Goal: Task Accomplishment & Management: Complete application form

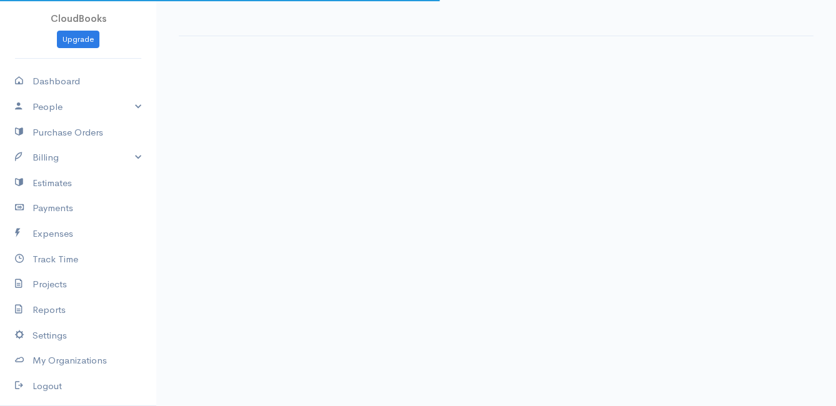
select select "thistoyear"
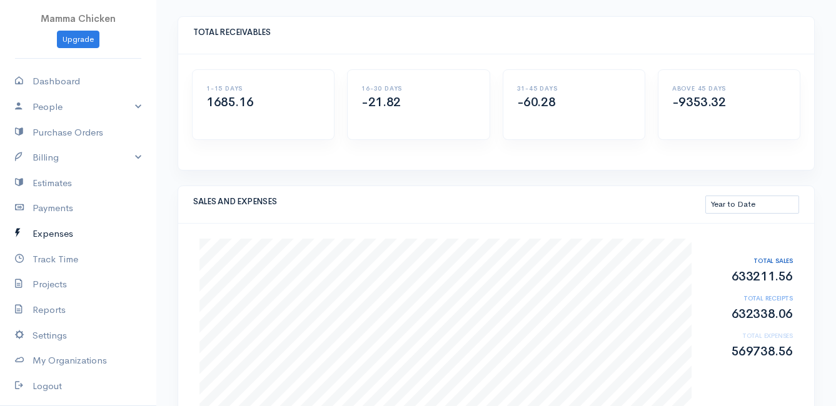
scroll to position [61, 0]
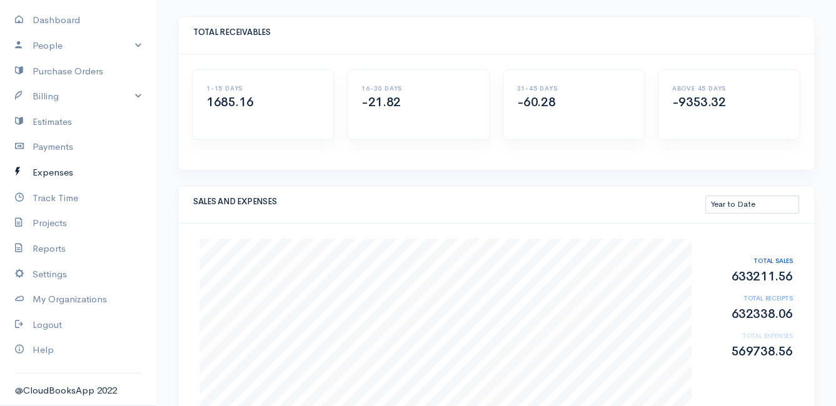
click at [53, 169] on link "Expenses" at bounding box center [78, 173] width 156 height 26
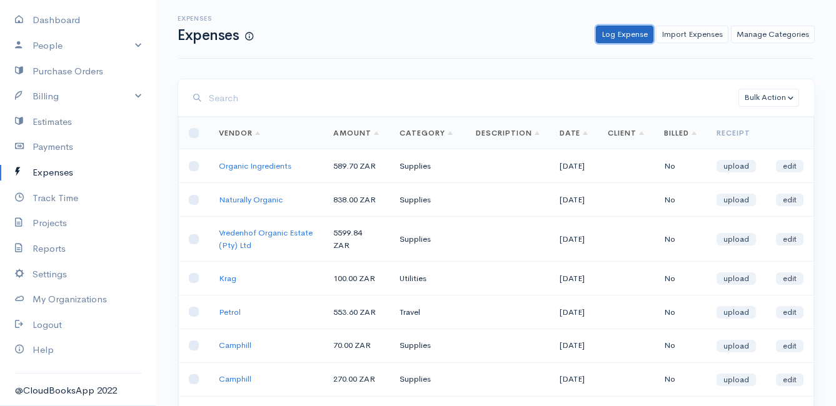
click at [622, 34] on link "Log Expense" at bounding box center [625, 35] width 58 height 18
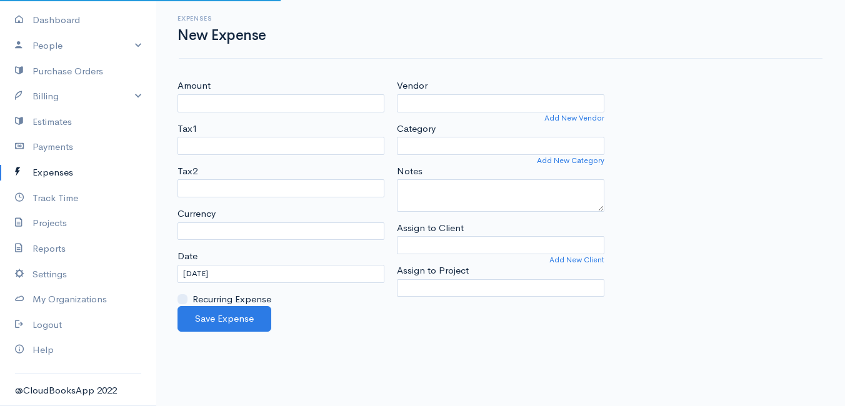
select select "ZAR"
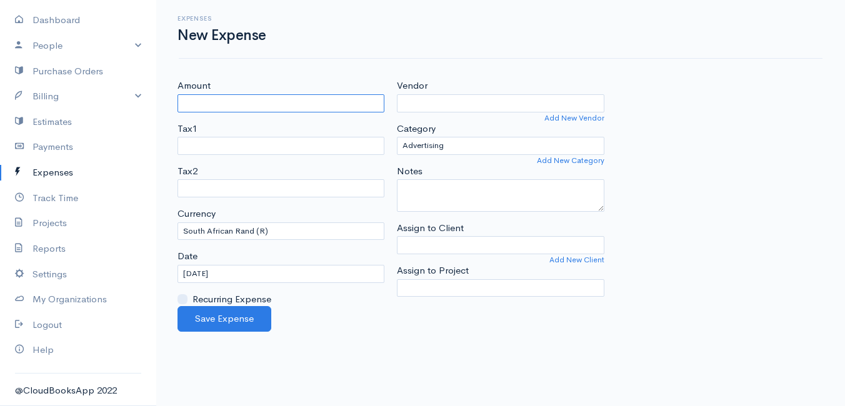
click at [218, 103] on input "Amount" at bounding box center [281, 103] width 207 height 18
type input "4247.50"
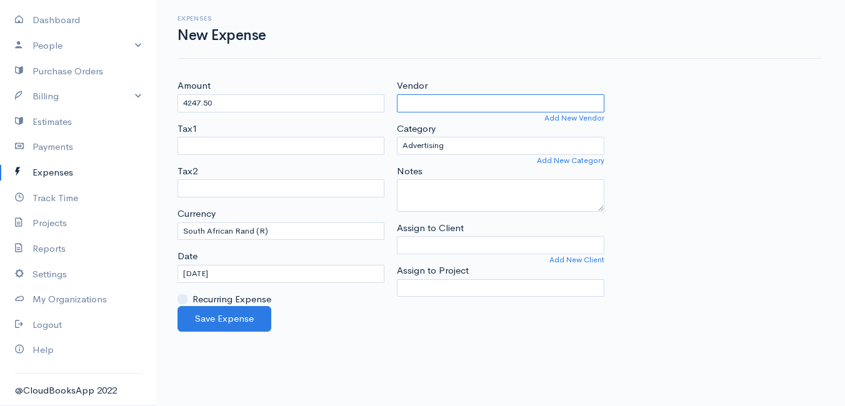
click at [441, 100] on input "Vendor" at bounding box center [500, 103] width 207 height 18
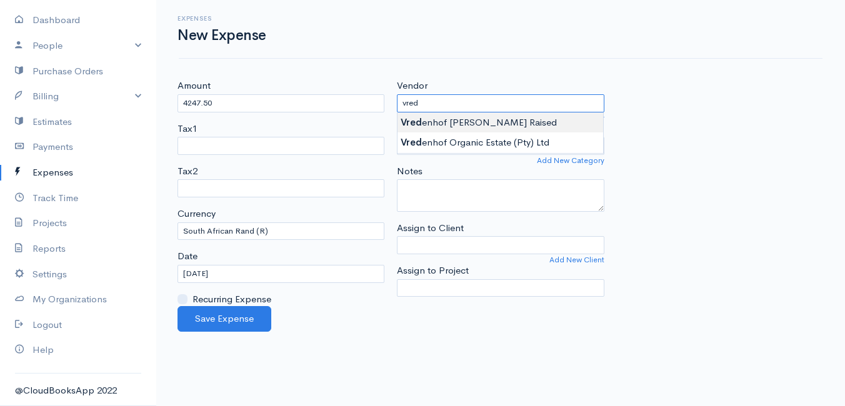
type input "Vredenhof [PERSON_NAME] Raised"
click at [485, 121] on body "Mamma Chicken Upgrade Dashboard People Clients Vendors Staff Users Purchase Ord…" at bounding box center [422, 203] width 845 height 406
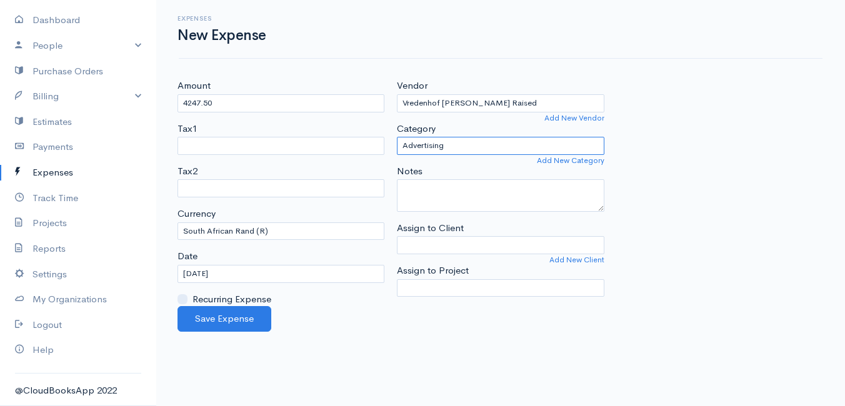
click at [466, 146] on select "Advertising Car & Truck Expenses Contractors Education Education and Training E…" at bounding box center [500, 146] width 207 height 18
select select "Supplies"
click at [397, 137] on select "Advertising Car & Truck Expenses Contractors Education Education and Training E…" at bounding box center [500, 146] width 207 height 18
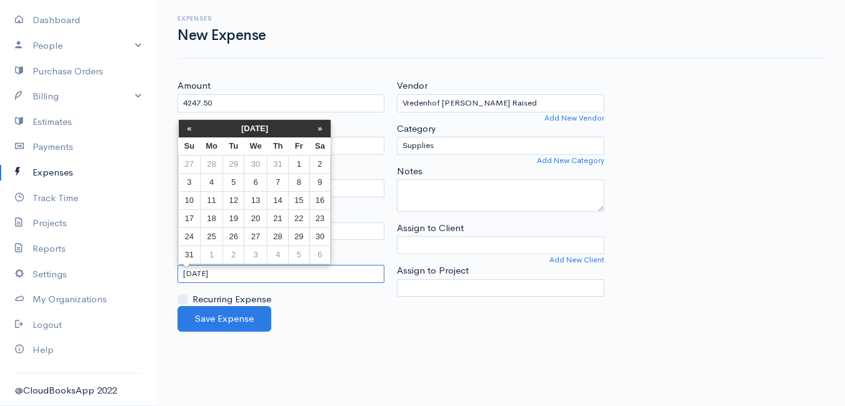
click at [263, 275] on input "[DATE]" at bounding box center [281, 274] width 207 height 18
click at [318, 181] on td "9" at bounding box center [320, 182] width 21 height 18
type input "[DATE]"
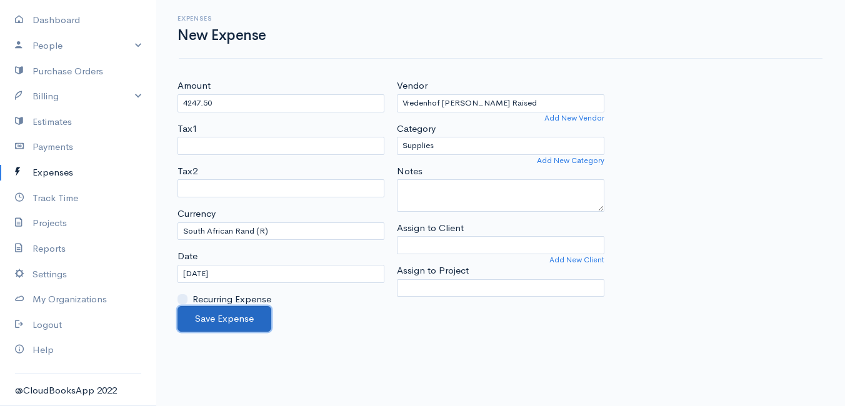
click at [218, 316] on button "Save Expense" at bounding box center [225, 319] width 94 height 26
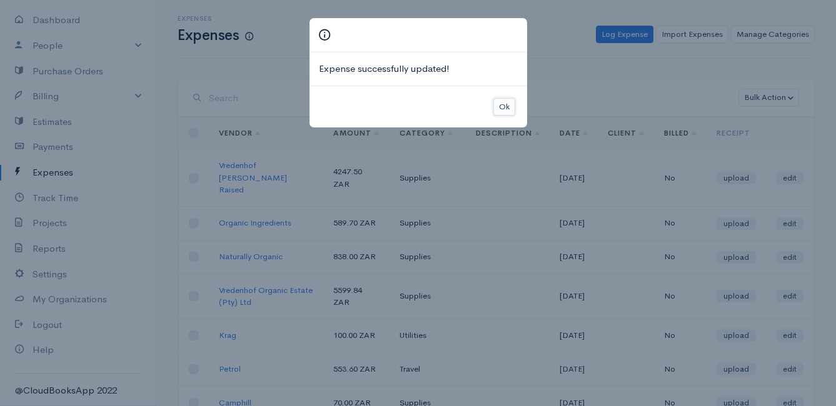
click at [503, 106] on button "Ok" at bounding box center [504, 107] width 22 height 18
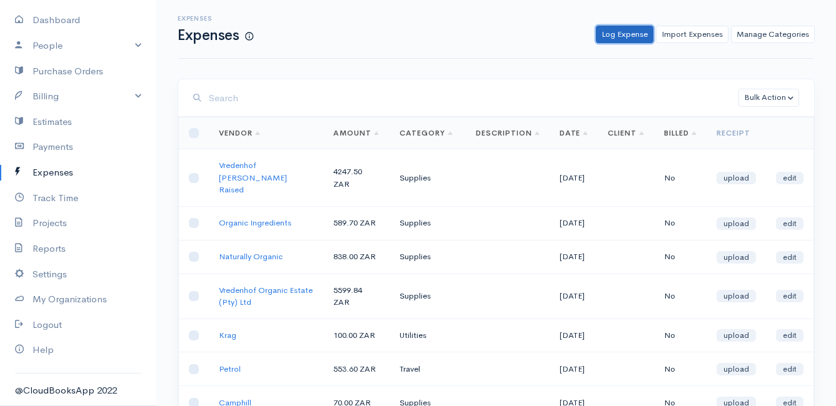
click at [612, 33] on link "Log Expense" at bounding box center [625, 35] width 58 height 18
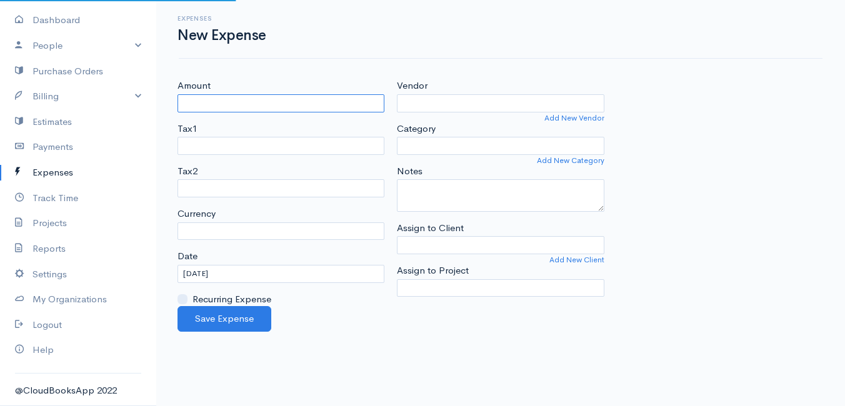
click at [254, 103] on input "Amount" at bounding box center [281, 103] width 207 height 18
select select "ZAR"
type input "2000"
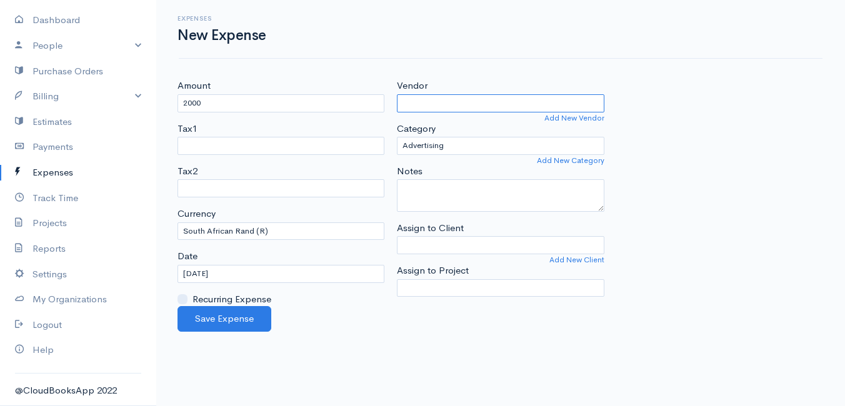
click at [453, 101] on input "Vendor" at bounding box center [500, 103] width 207 height 18
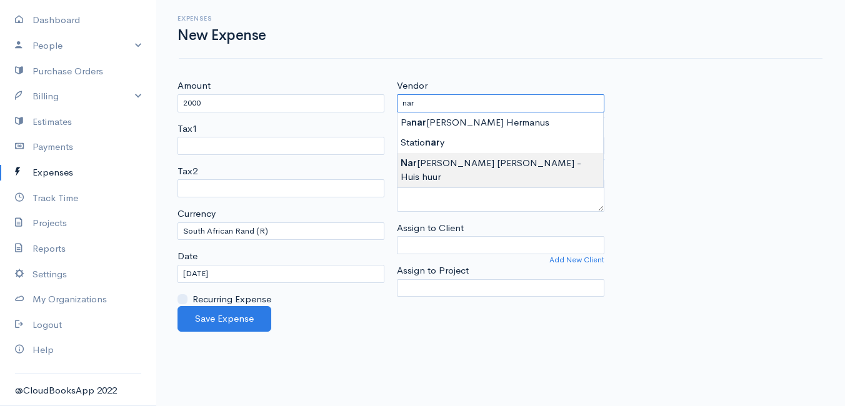
type input "[PERSON_NAME] [PERSON_NAME] - Huis huur"
click at [479, 156] on body "Mamma Chicken Upgrade Dashboard People Clients Vendors Staff Users Purchase Ord…" at bounding box center [422, 203] width 845 height 406
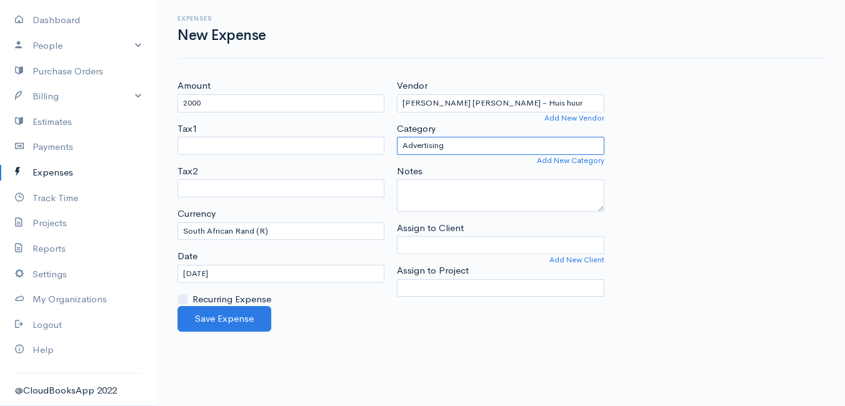
click at [470, 138] on select "Advertising Car & Truck Expenses Contractors Education Education and Training E…" at bounding box center [500, 146] width 207 height 18
select select "Rent or Lease"
click at [397, 137] on select "Advertising Car & Truck Expenses Contractors Education Education and Training E…" at bounding box center [500, 146] width 207 height 18
click at [239, 276] on input "[DATE]" at bounding box center [281, 274] width 207 height 18
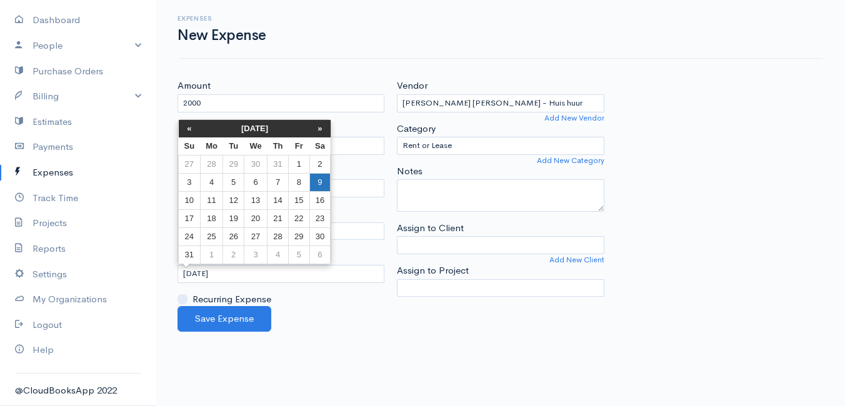
click at [318, 181] on td "9" at bounding box center [320, 182] width 21 height 18
type input "[DATE]"
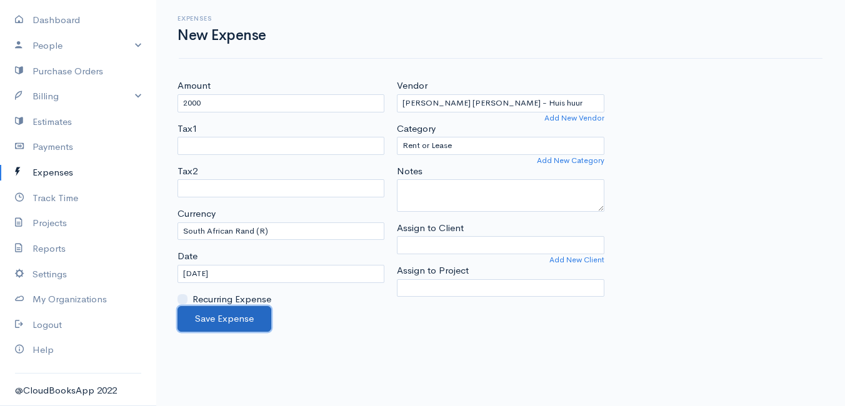
click at [235, 318] on button "Save Expense" at bounding box center [225, 319] width 94 height 26
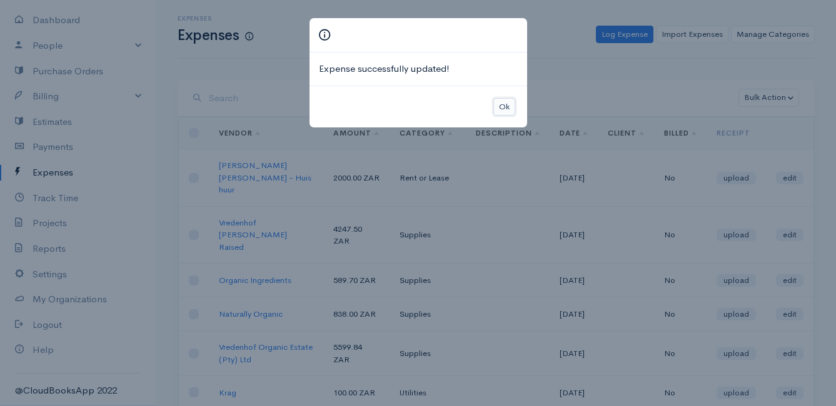
click at [506, 106] on button "Ok" at bounding box center [504, 107] width 22 height 18
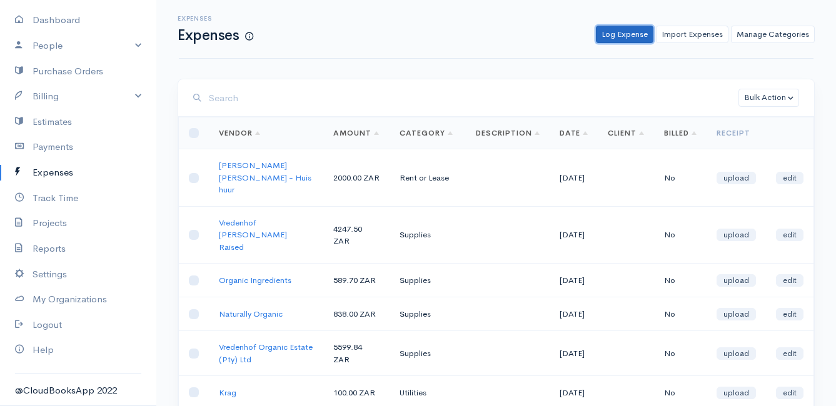
drag, startPoint x: 614, startPoint y: 33, endPoint x: 605, endPoint y: 36, distance: 9.1
click at [614, 33] on link "Log Expense" at bounding box center [625, 35] width 58 height 18
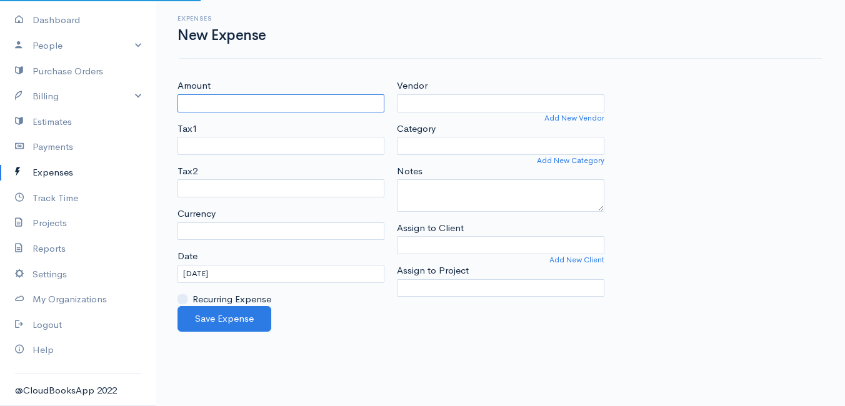
select select "ZAR"
click at [274, 107] on input "Amount" at bounding box center [281, 103] width 207 height 18
type input "114.8"
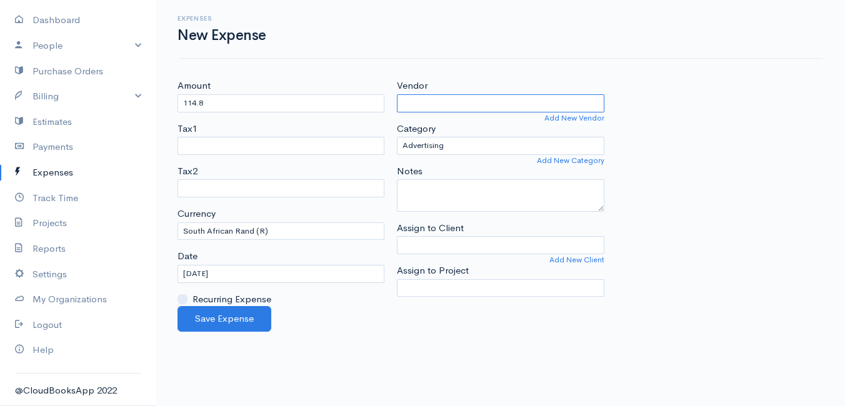
click at [418, 101] on input "Vendor" at bounding box center [500, 103] width 207 height 18
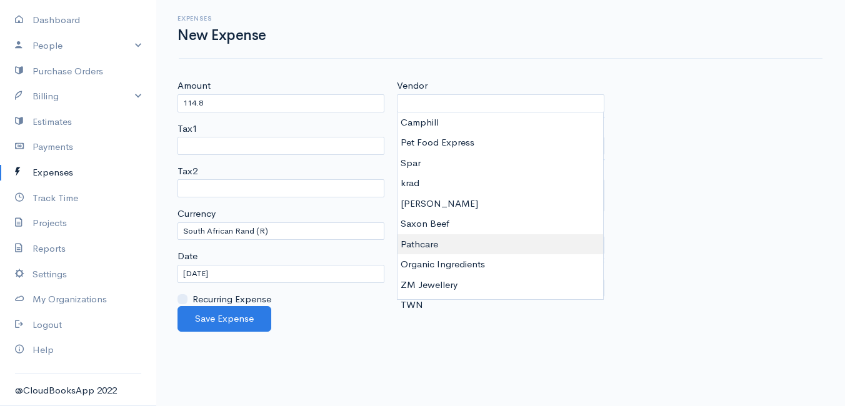
type input "Pathcare"
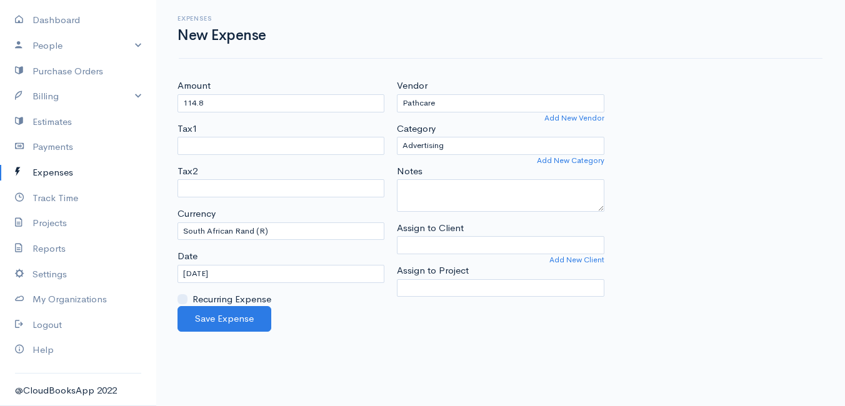
click at [453, 245] on body "Mamma Chicken Upgrade Dashboard People Clients Vendors Staff Users Purchase Ord…" at bounding box center [422, 203] width 845 height 406
click at [472, 146] on select "Advertising Car & Truck Expenses Contractors Education Education and Training E…" at bounding box center [500, 146] width 207 height 18
select select "Other Expenses"
click at [397, 137] on select "Advertising Car & Truck Expenses Contractors Education Education and Training E…" at bounding box center [500, 146] width 207 height 18
click at [239, 275] on input "[DATE]" at bounding box center [281, 274] width 207 height 18
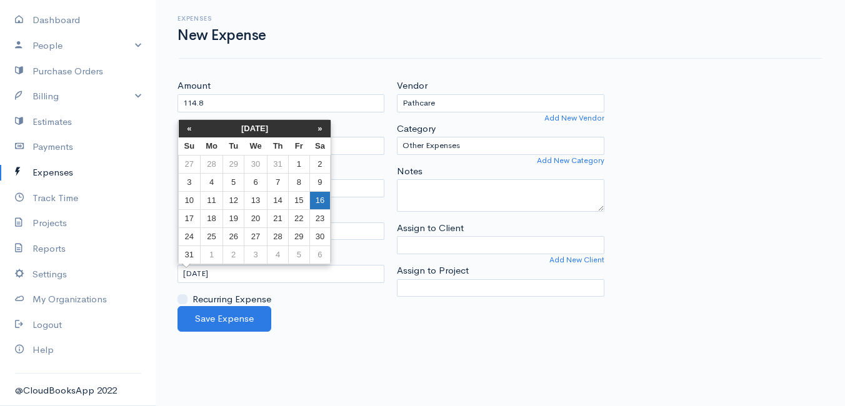
click at [321, 203] on td "16" at bounding box center [320, 200] width 21 height 18
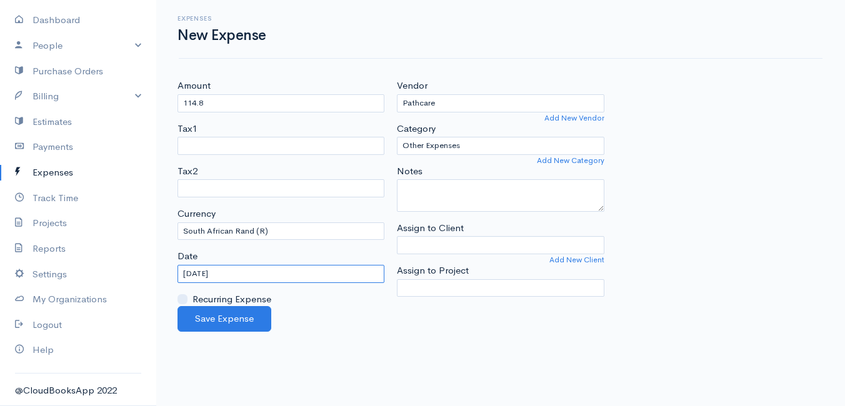
click at [248, 275] on input "[DATE]" at bounding box center [281, 274] width 207 height 18
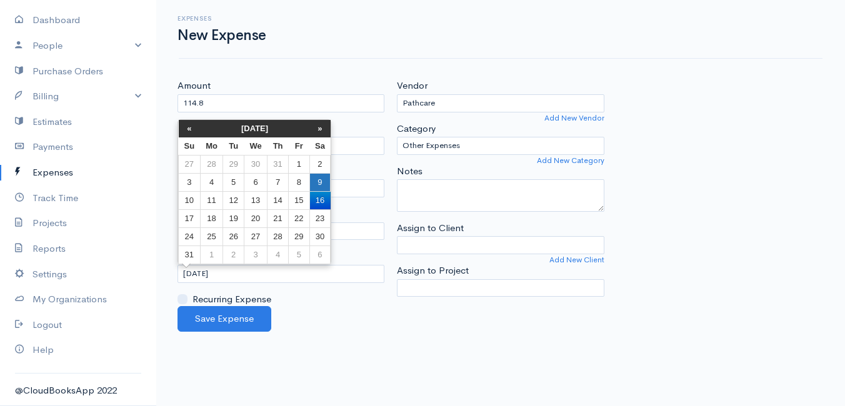
click at [321, 183] on td "9" at bounding box center [320, 182] width 21 height 18
type input "[DATE]"
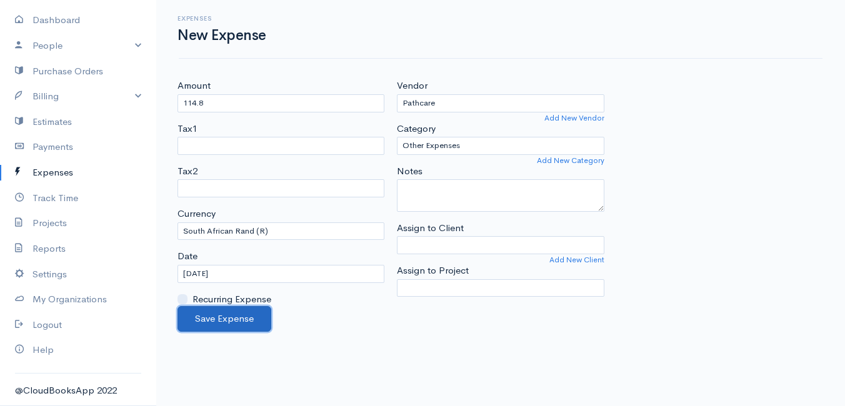
click at [227, 320] on button "Save Expense" at bounding box center [225, 319] width 94 height 26
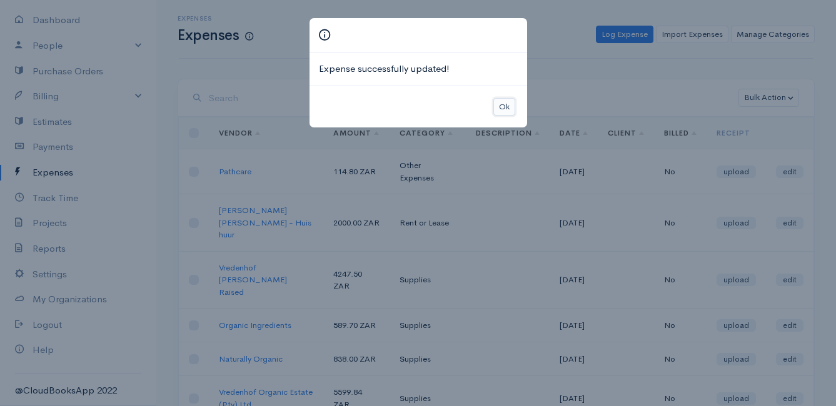
click at [504, 111] on button "Ok" at bounding box center [504, 107] width 22 height 18
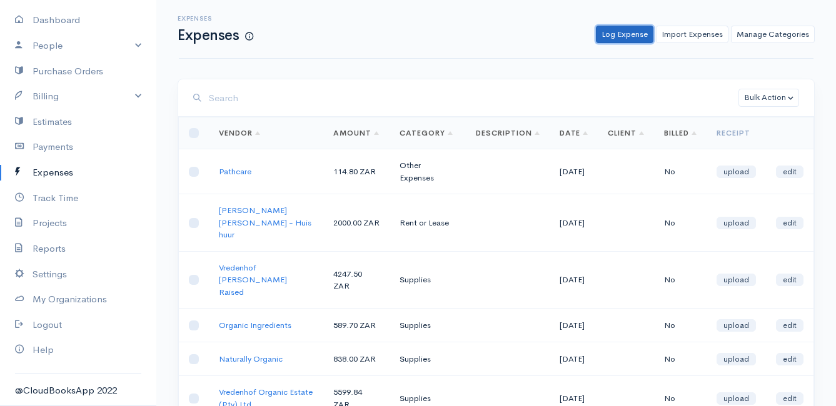
click at [632, 27] on link "Log Expense" at bounding box center [625, 35] width 58 height 18
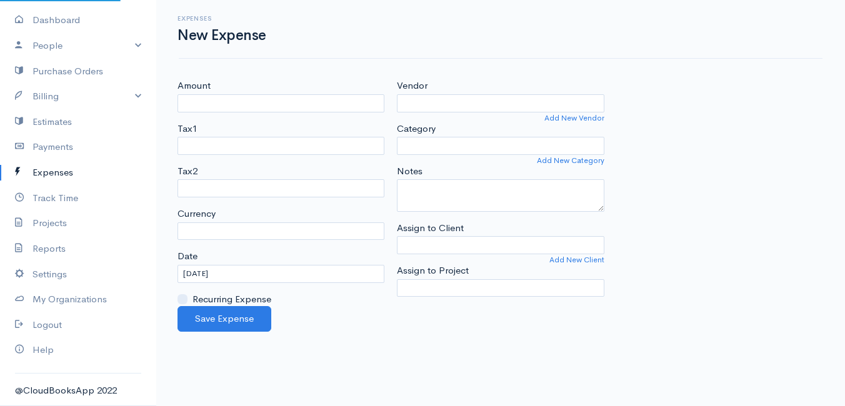
select select "ZAR"
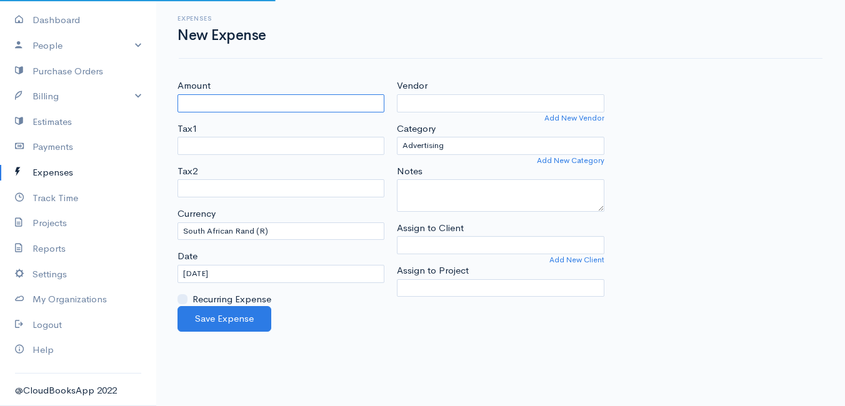
click at [268, 101] on input "Amount" at bounding box center [281, 103] width 207 height 18
type input "100"
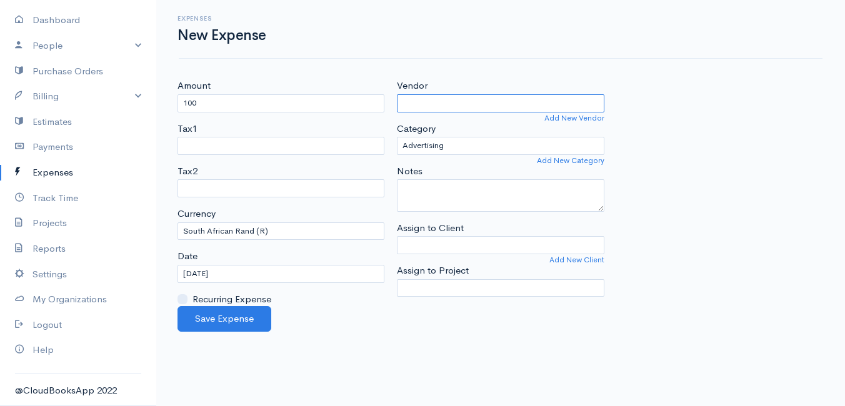
click at [430, 100] on input "Vendor" at bounding box center [500, 103] width 207 height 18
type input "Krag"
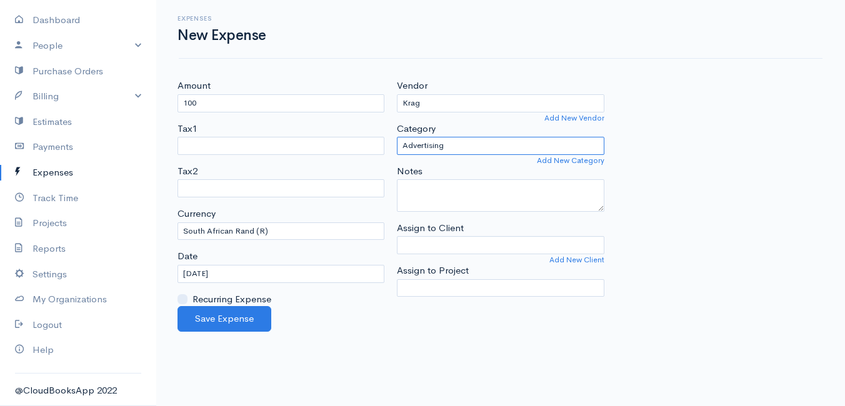
click at [440, 141] on select "Advertising Car & Truck Expenses Contractors Education Education and Training E…" at bounding box center [500, 146] width 207 height 18
select select "Utilities"
click at [397, 137] on select "Advertising Car & Truck Expenses Contractors Education Education and Training E…" at bounding box center [500, 146] width 207 height 18
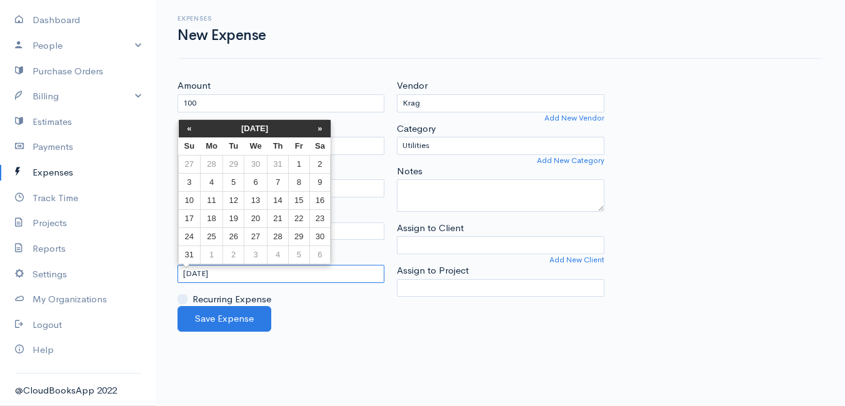
click at [248, 271] on input "[DATE]" at bounding box center [281, 274] width 207 height 18
click at [321, 182] on td "9" at bounding box center [320, 182] width 21 height 18
type input "[DATE]"
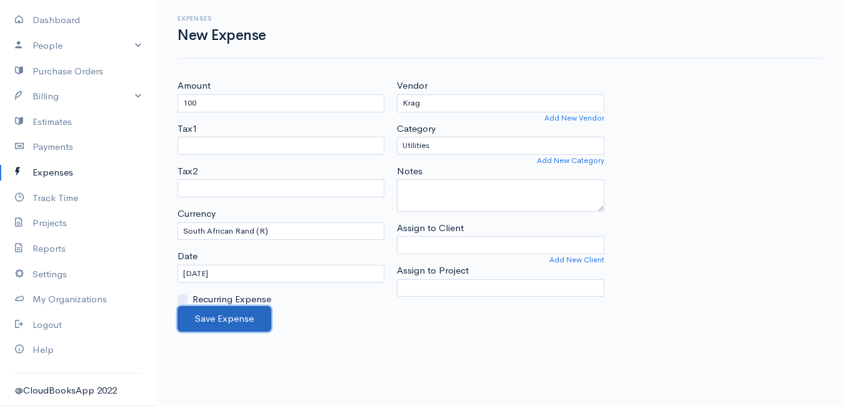
click at [227, 317] on button "Save Expense" at bounding box center [225, 319] width 94 height 26
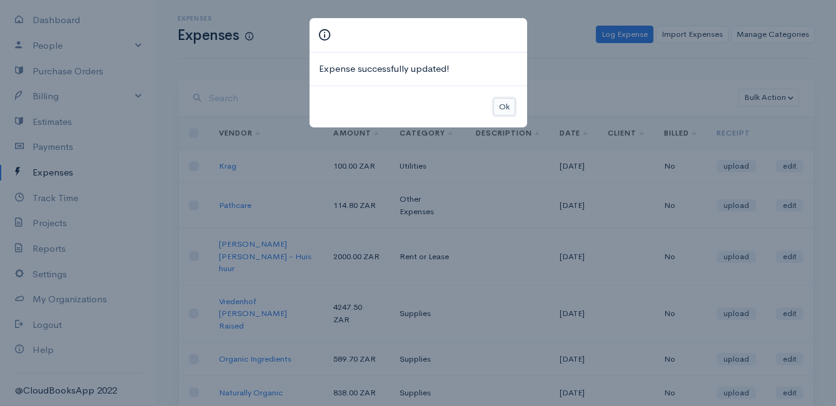
click at [505, 108] on button "Ok" at bounding box center [504, 107] width 22 height 18
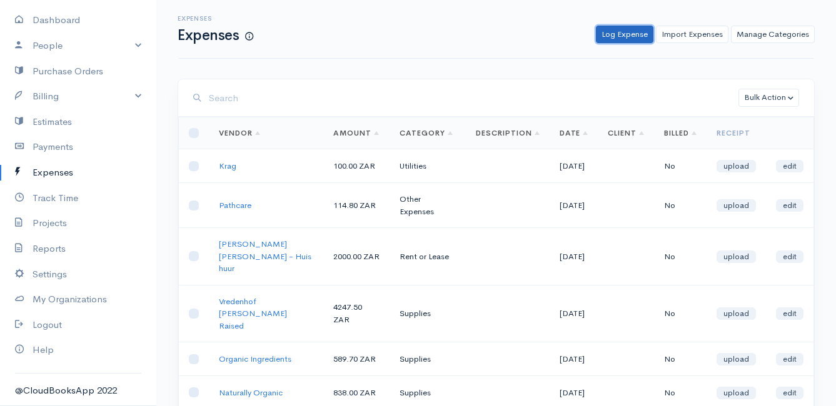
click at [637, 33] on link "Log Expense" at bounding box center [625, 35] width 58 height 18
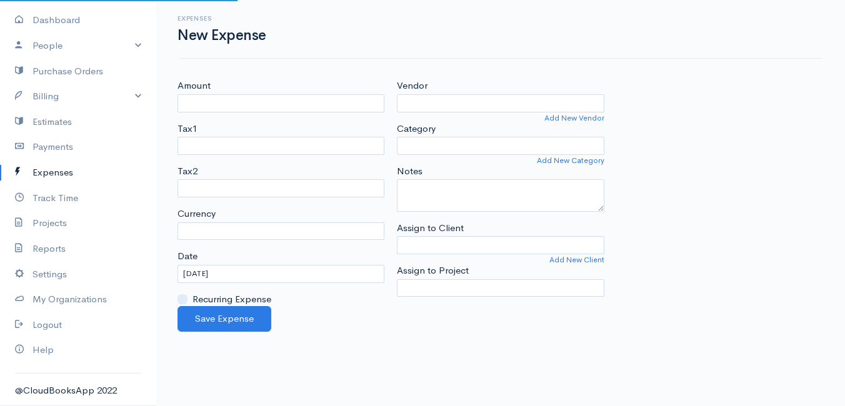
select select "ZAR"
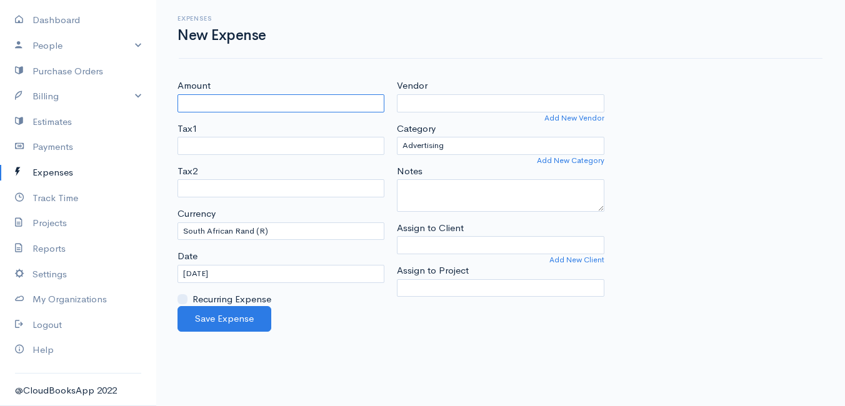
click at [301, 106] on input "Amount" at bounding box center [281, 103] width 207 height 18
type input "100"
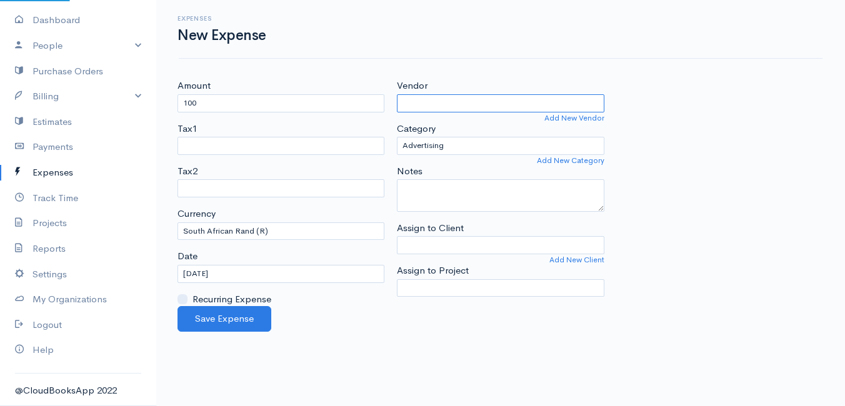
click at [466, 105] on input "Vendor" at bounding box center [500, 103] width 207 height 18
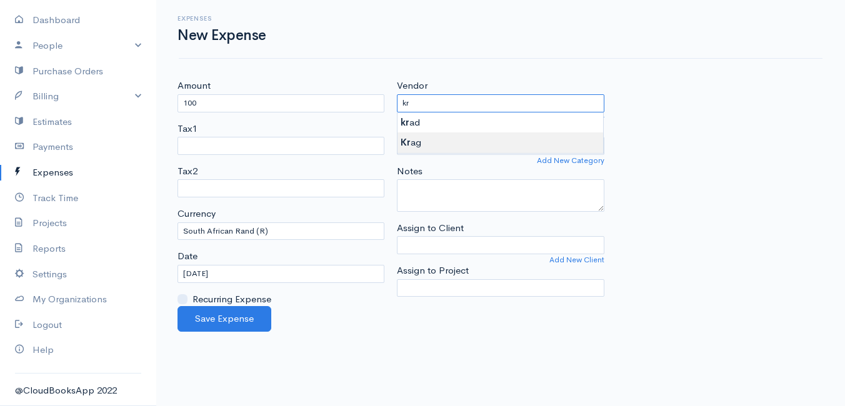
type input "Krag"
click at [443, 139] on body "Mamma Chicken Upgrade Dashboard People Clients Vendors Staff Users Purchase Ord…" at bounding box center [422, 203] width 845 height 406
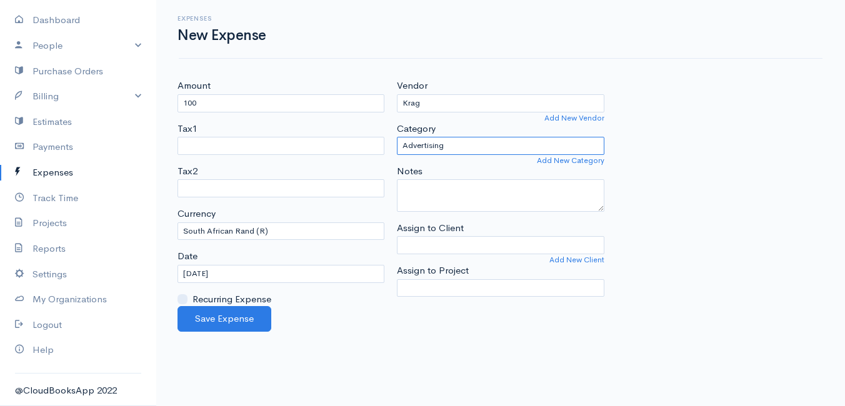
click at [490, 151] on select "Advertising Car & Truck Expenses Contractors Education Education and Training E…" at bounding box center [500, 146] width 207 height 18
select select "Utilities"
click at [397, 137] on select "Advertising Car & Truck Expenses Contractors Education Education and Training E…" at bounding box center [500, 146] width 207 height 18
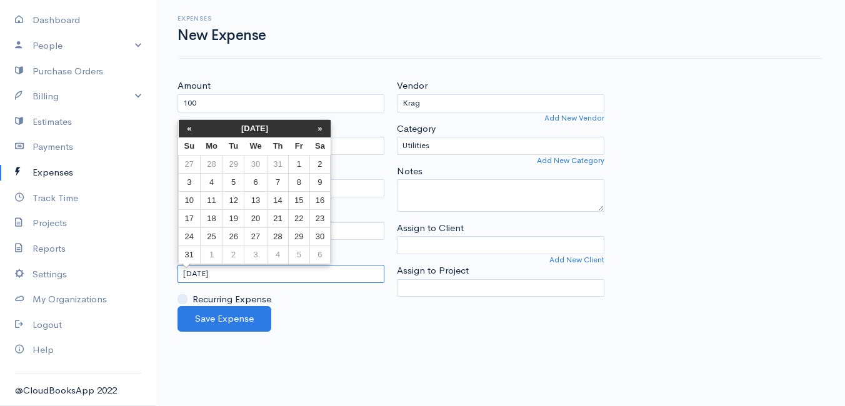
click at [276, 276] on input "[DATE]" at bounding box center [281, 274] width 207 height 18
click at [188, 201] on td "10" at bounding box center [190, 200] width 22 height 18
type input "[DATE]"
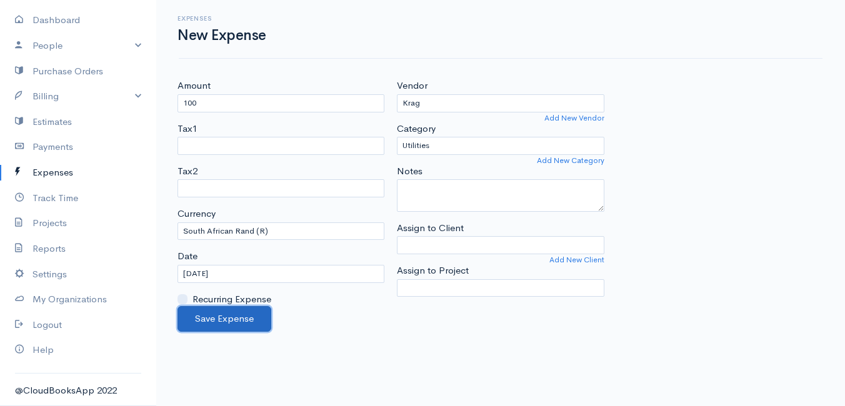
click at [225, 319] on button "Save Expense" at bounding box center [225, 319] width 94 height 26
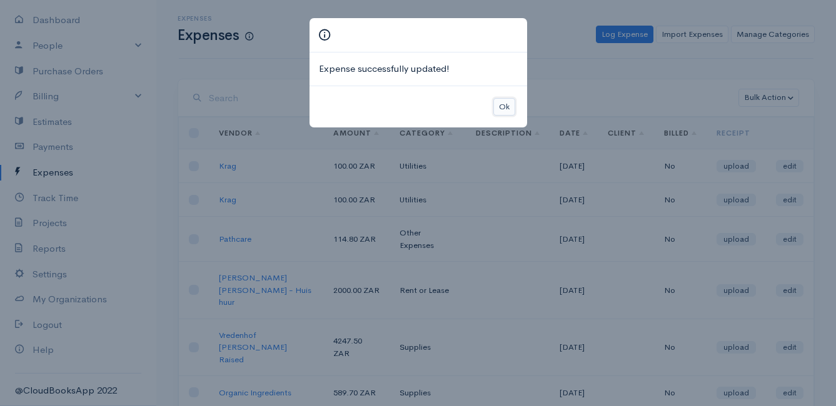
click at [506, 109] on button "Ok" at bounding box center [504, 107] width 22 height 18
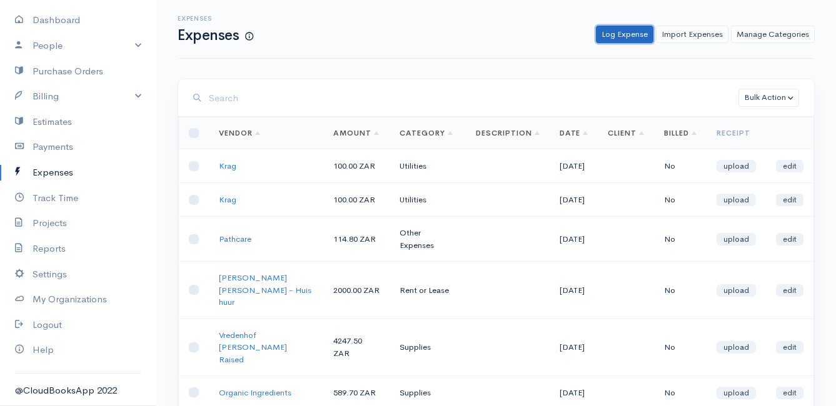
drag, startPoint x: 612, startPoint y: 29, endPoint x: 588, endPoint y: 35, distance: 24.0
click at [612, 29] on link "Log Expense" at bounding box center [625, 35] width 58 height 18
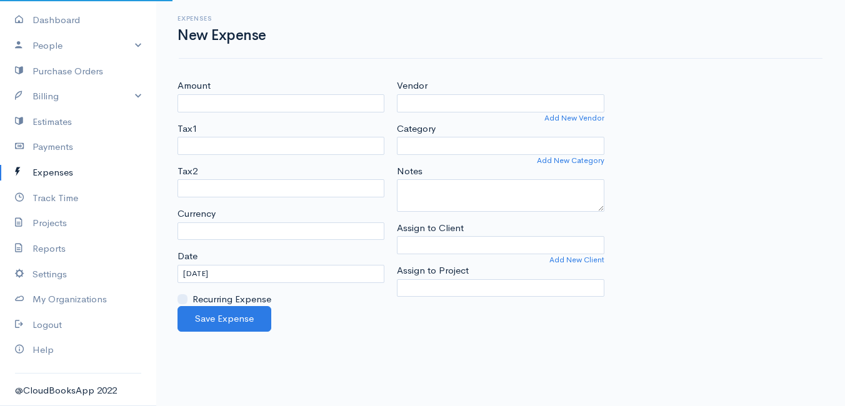
select select "ZAR"
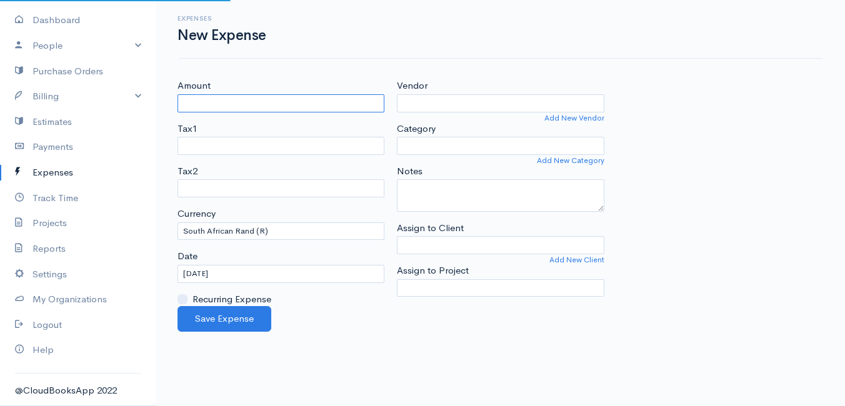
click at [250, 103] on input "Amount" at bounding box center [281, 103] width 207 height 18
type input "200"
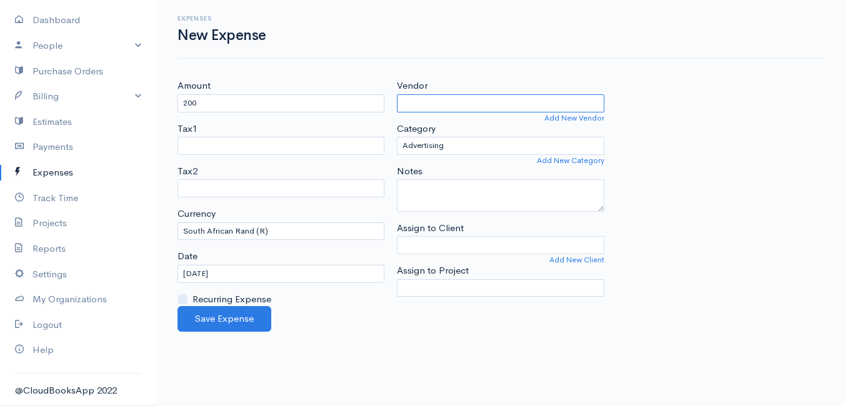
click at [457, 100] on input "Vendor" at bounding box center [500, 103] width 207 height 18
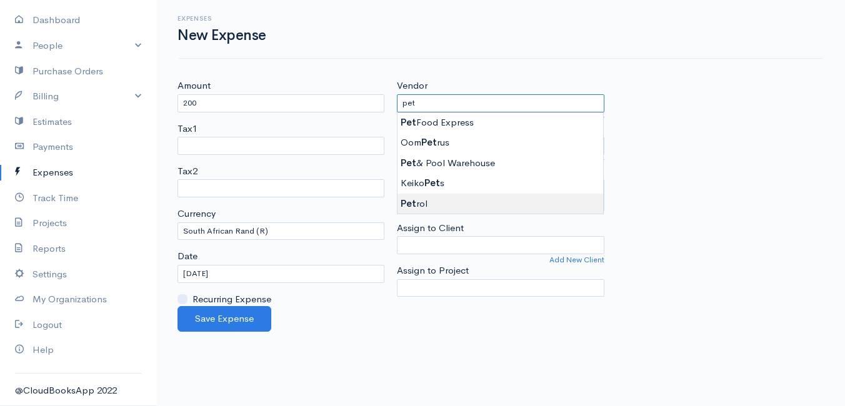
type input "Petrol"
click at [439, 201] on body "Mamma Chicken Upgrade Dashboard People Clients Vendors Staff Users Purchase Ord…" at bounding box center [422, 203] width 845 height 406
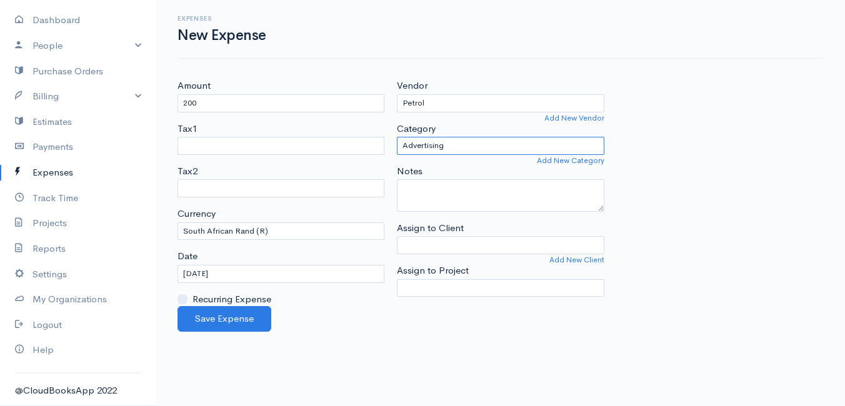
click at [462, 148] on select "Advertising Car & Truck Expenses Contractors Education Education and Training E…" at bounding box center [500, 146] width 207 height 18
select select "Travel"
click at [397, 137] on select "Advertising Car & Truck Expenses Contractors Education Education and Training E…" at bounding box center [500, 146] width 207 height 18
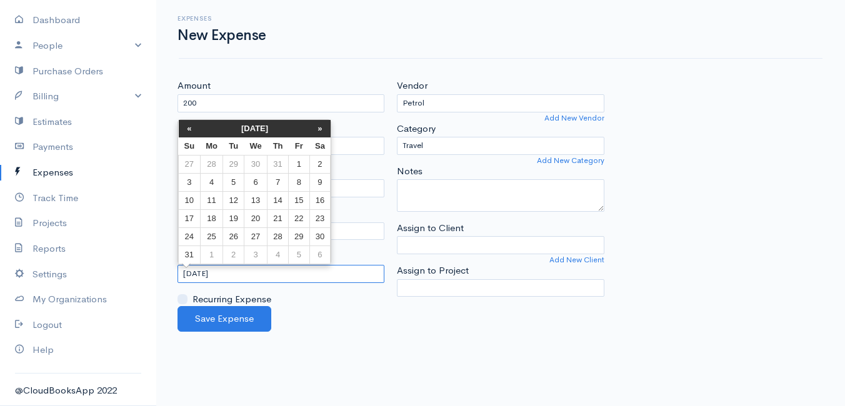
click at [254, 272] on input "[DATE]" at bounding box center [281, 274] width 207 height 18
click at [189, 198] on td "10" at bounding box center [190, 200] width 22 height 18
type input "[DATE]"
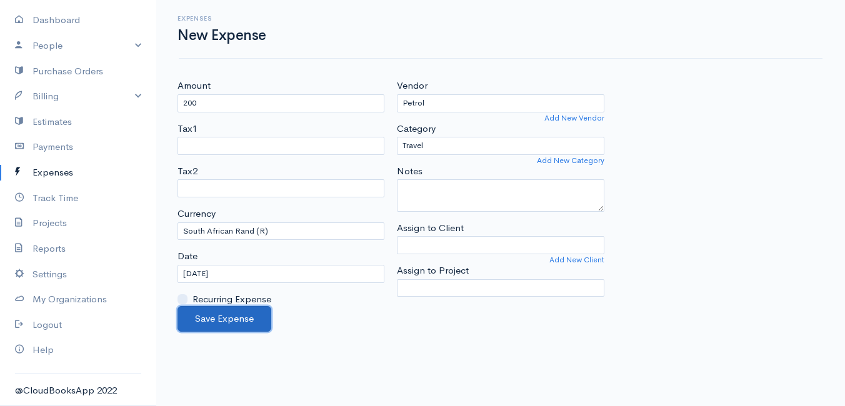
click at [210, 316] on button "Save Expense" at bounding box center [225, 319] width 94 height 26
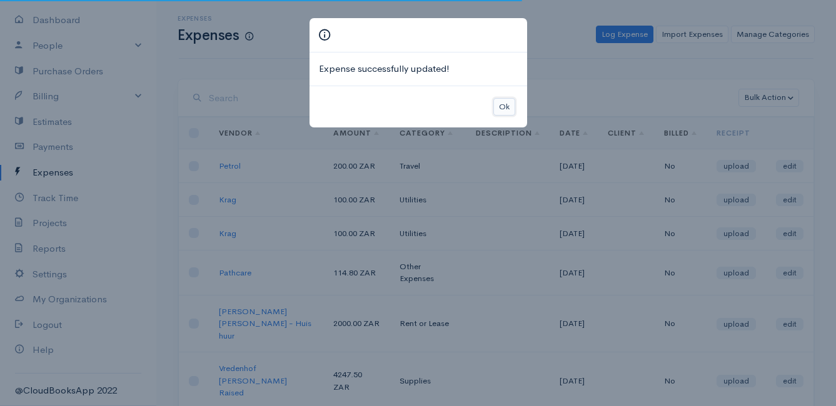
click at [503, 109] on button "Ok" at bounding box center [504, 107] width 22 height 18
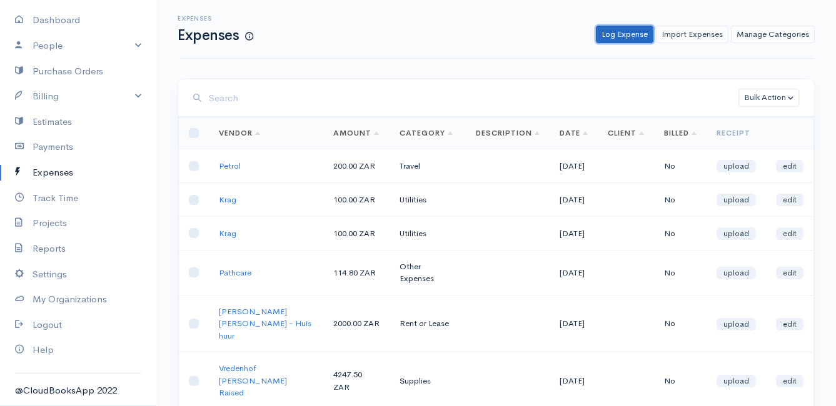
click at [632, 34] on link "Log Expense" at bounding box center [625, 35] width 58 height 18
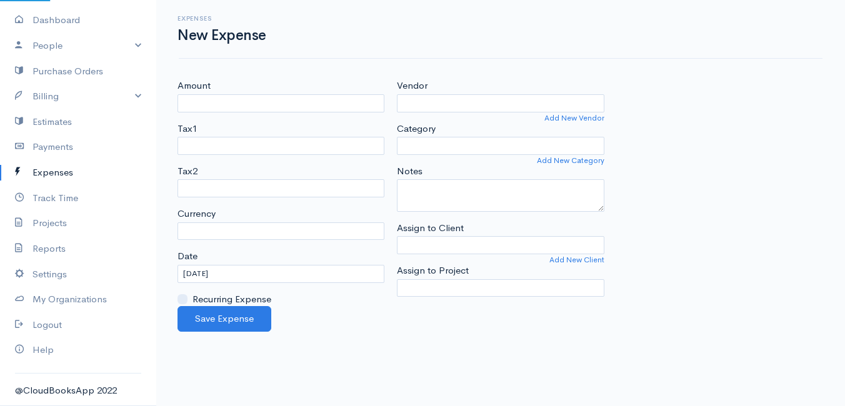
select select "ZAR"
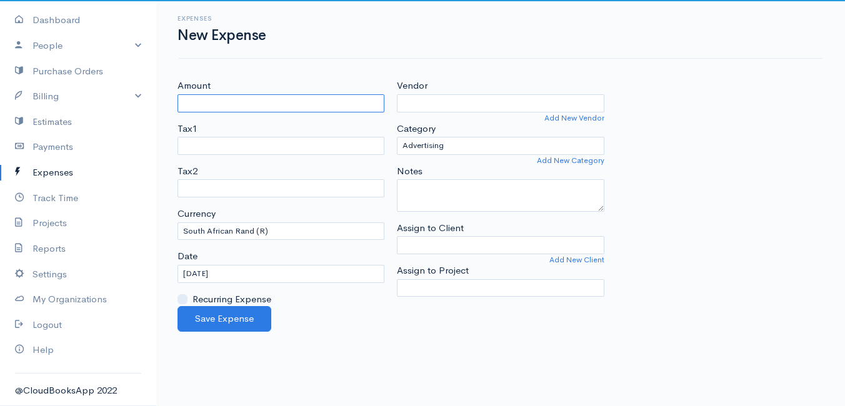
click at [291, 104] on input "Amount" at bounding box center [281, 103] width 207 height 18
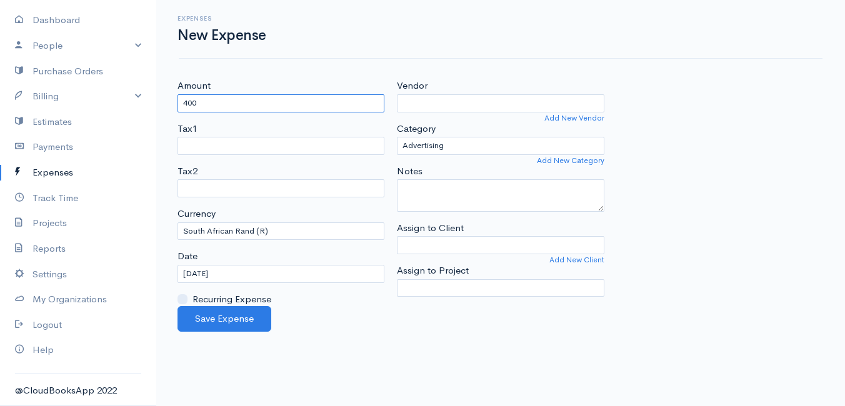
type input "400"
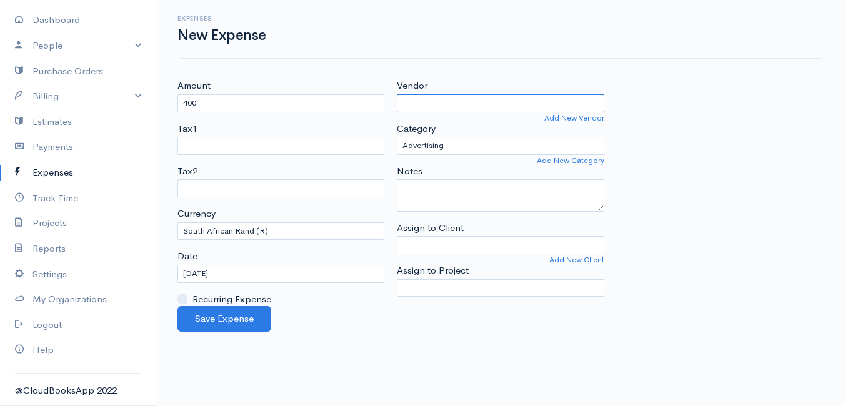
click at [433, 105] on input "Vendor" at bounding box center [500, 103] width 207 height 18
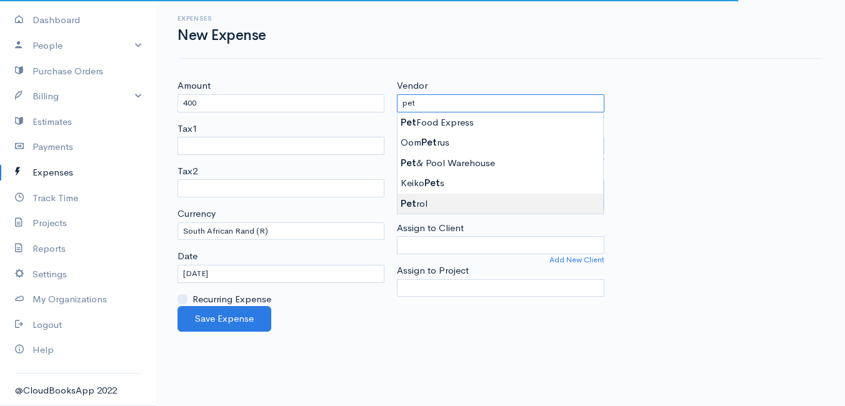
type input "Petrol"
click at [420, 201] on body "Mamma Chicken Upgrade Dashboard People Clients Vendors Staff Users Purchase Ord…" at bounding box center [422, 203] width 845 height 406
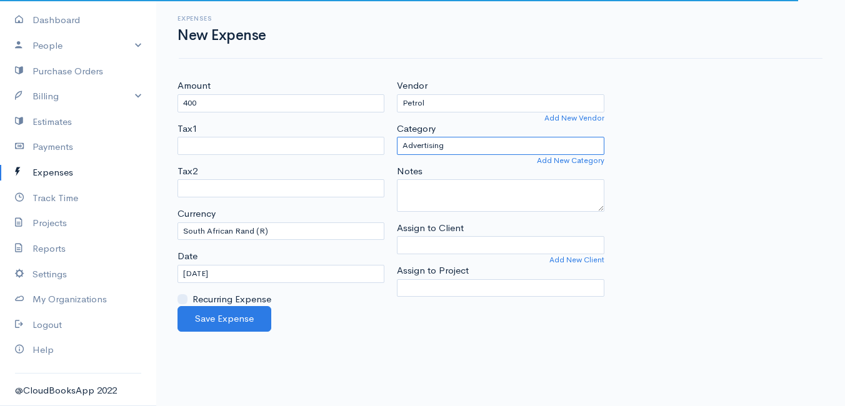
click at [451, 141] on select "Advertising Car & Truck Expenses Contractors Education Education and Training E…" at bounding box center [500, 146] width 207 height 18
select select "Travel"
click at [397, 137] on select "Advertising Car & Truck Expenses Contractors Education Education and Training E…" at bounding box center [500, 146] width 207 height 18
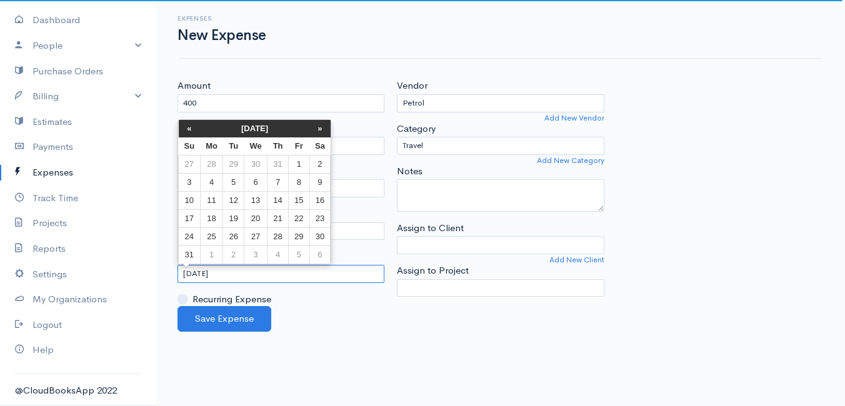
click at [259, 271] on input "[DATE]" at bounding box center [281, 274] width 207 height 18
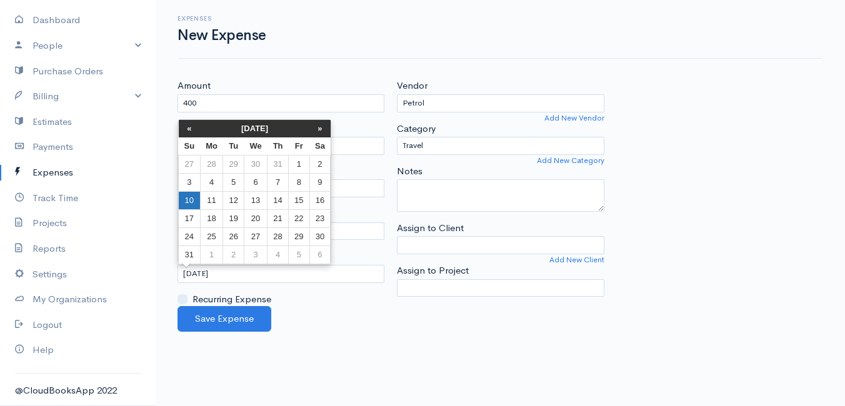
click at [187, 198] on td "10" at bounding box center [190, 200] width 22 height 18
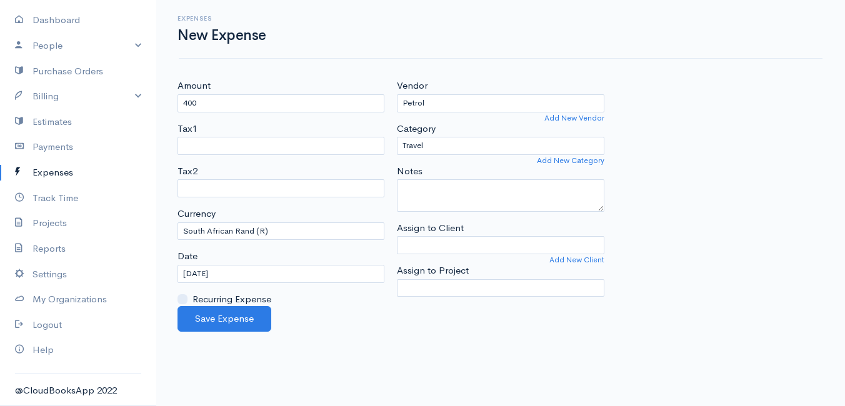
type input "[DATE]"
click at [218, 321] on button "Save Expense" at bounding box center [225, 319] width 94 height 26
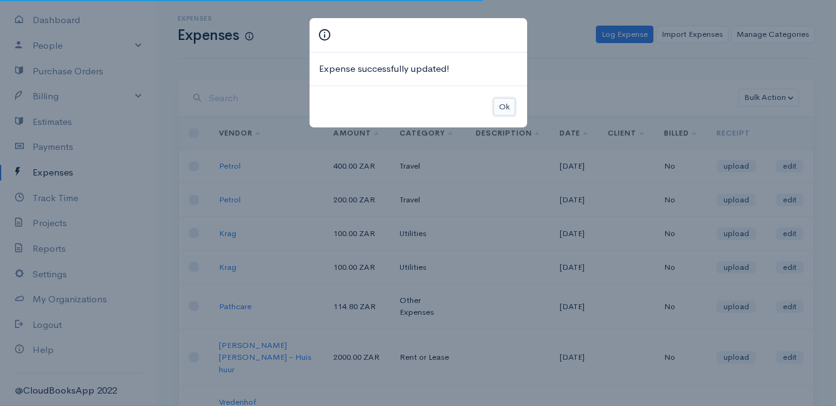
click at [505, 105] on button "Ok" at bounding box center [504, 107] width 22 height 18
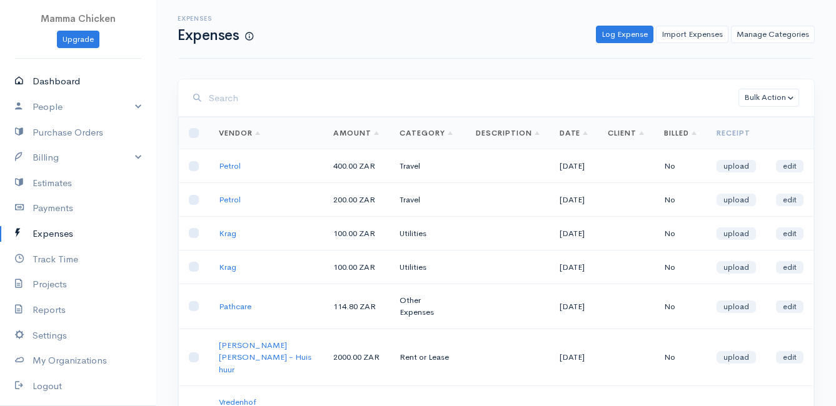
click at [51, 81] on link "Dashboard" at bounding box center [78, 82] width 156 height 26
select select "thistoyear"
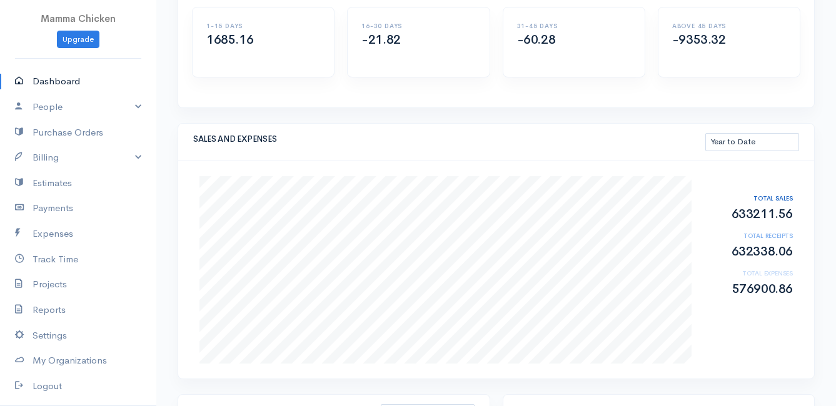
scroll to position [188, 0]
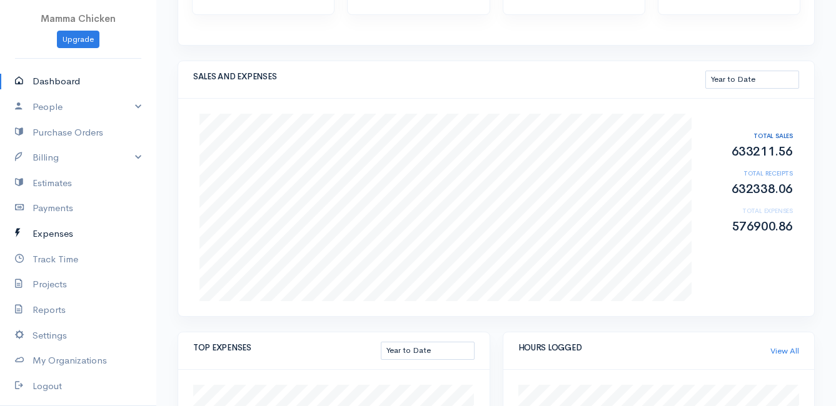
click at [68, 231] on link "Expenses" at bounding box center [78, 234] width 156 height 26
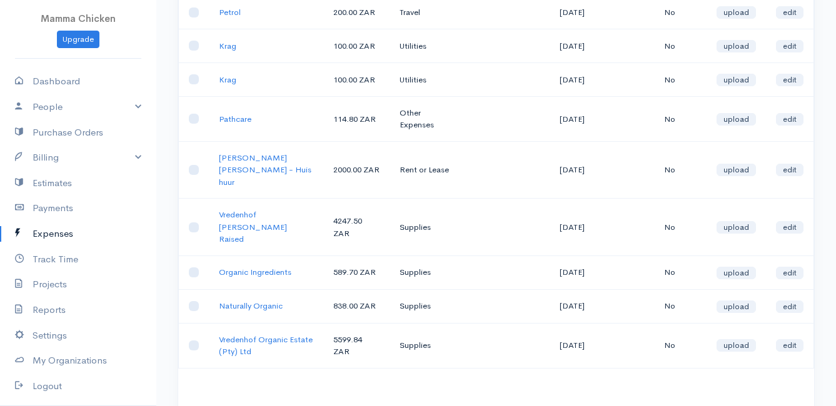
scroll to position [241, 0]
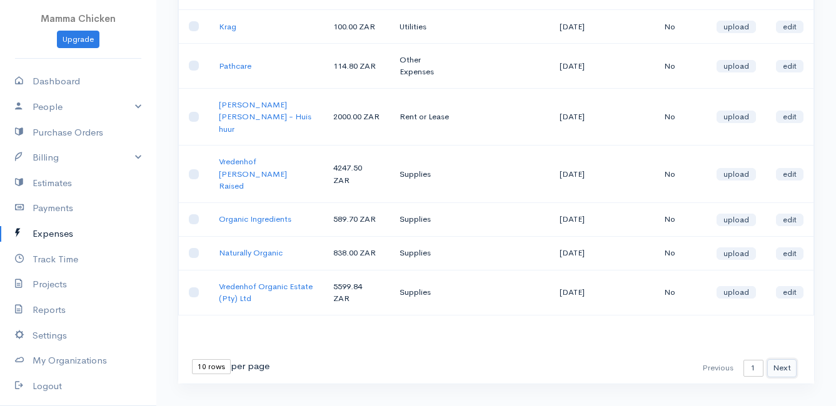
click at [786, 360] on button "Next" at bounding box center [781, 369] width 29 height 18
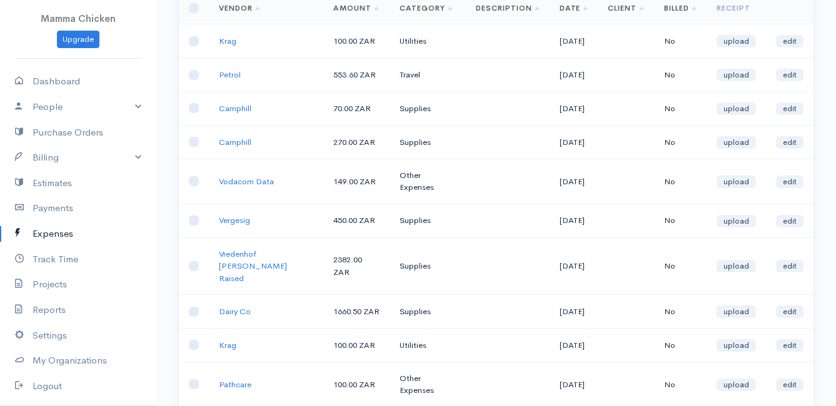
scroll to position [0, 0]
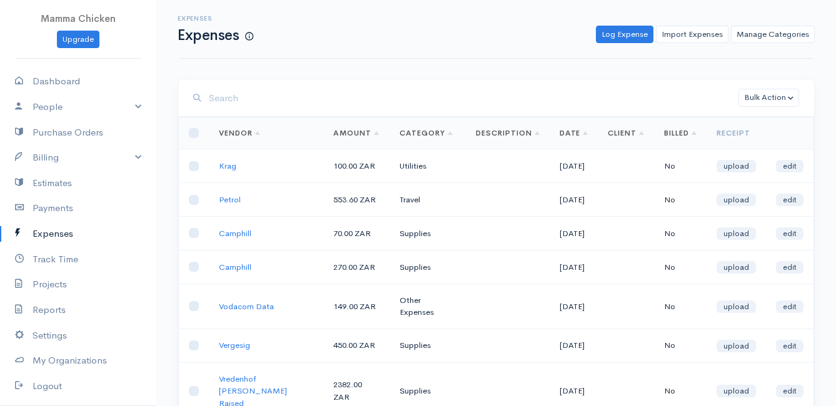
click at [285, 94] on input "search" at bounding box center [474, 99] width 530 height 26
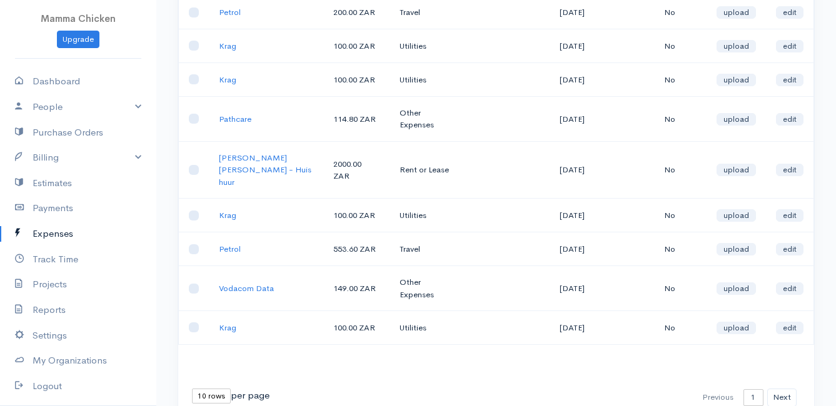
scroll to position [229, 0]
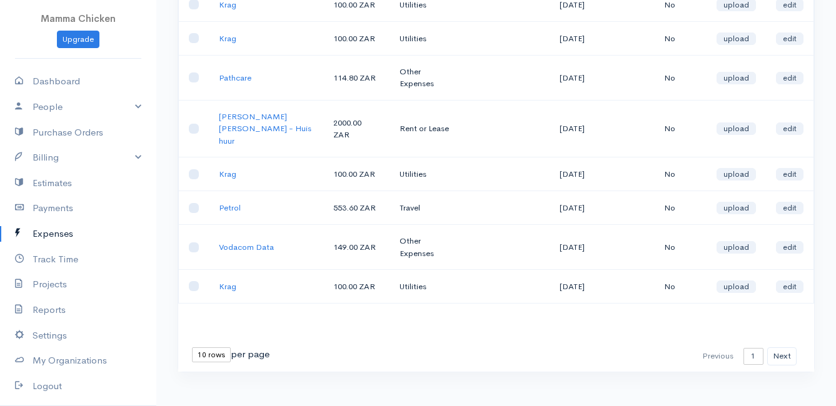
type input "t"
click at [211, 348] on select "10 rows 25 rows 50 rows" at bounding box center [211, 355] width 39 height 15
select select "50"
click at [192, 348] on select "10 rows 25 rows 50 rows" at bounding box center [211, 355] width 39 height 15
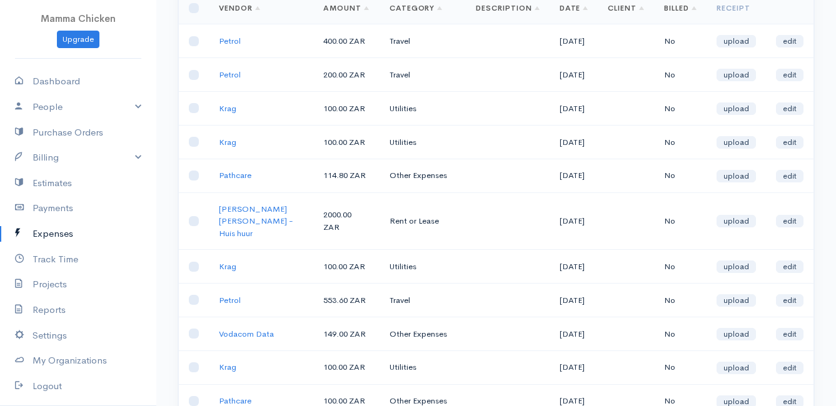
scroll to position [0, 0]
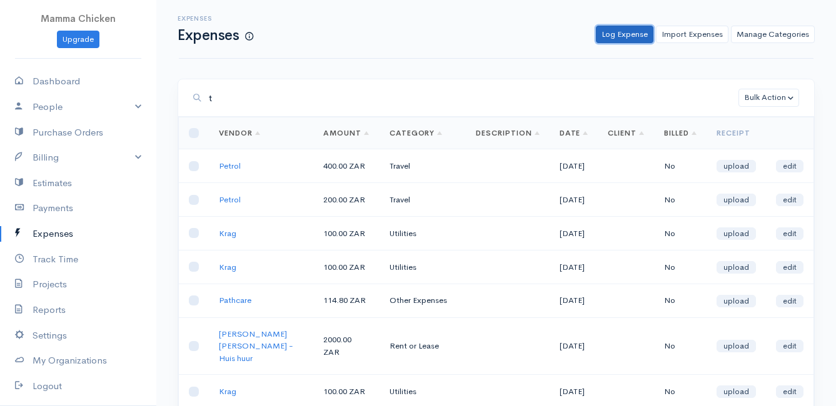
click at [634, 32] on link "Log Expense" at bounding box center [625, 35] width 58 height 18
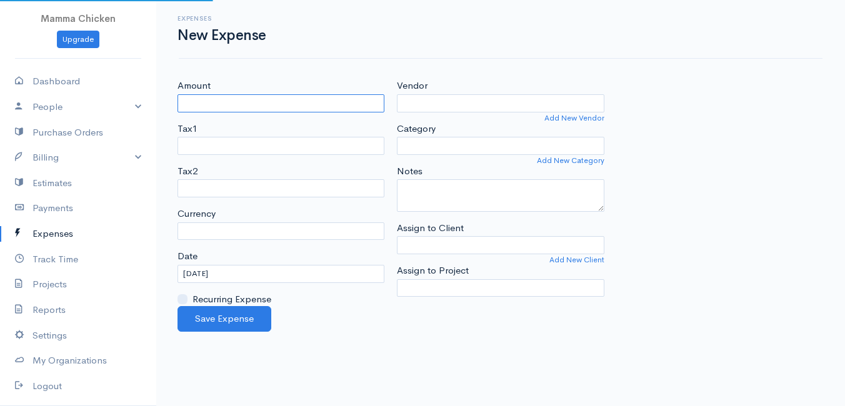
select select "ZAR"
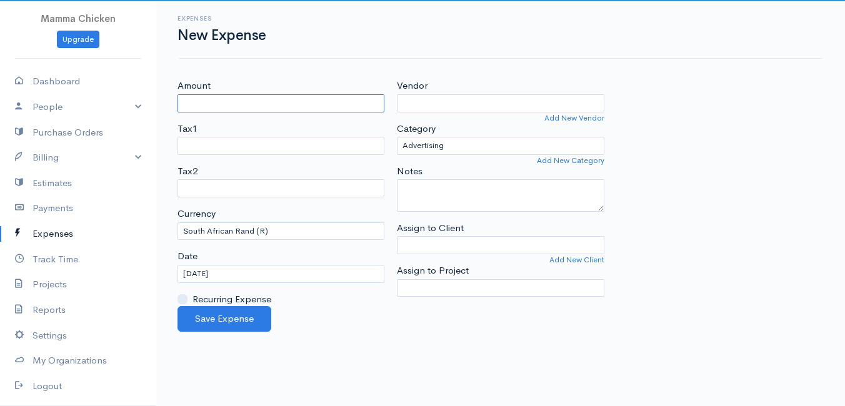
click at [196, 98] on input "Amount" at bounding box center [281, 103] width 207 height 18
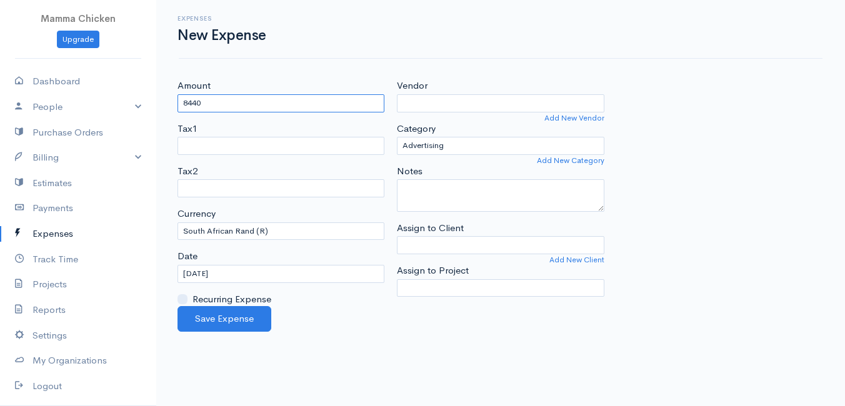
type input "8440"
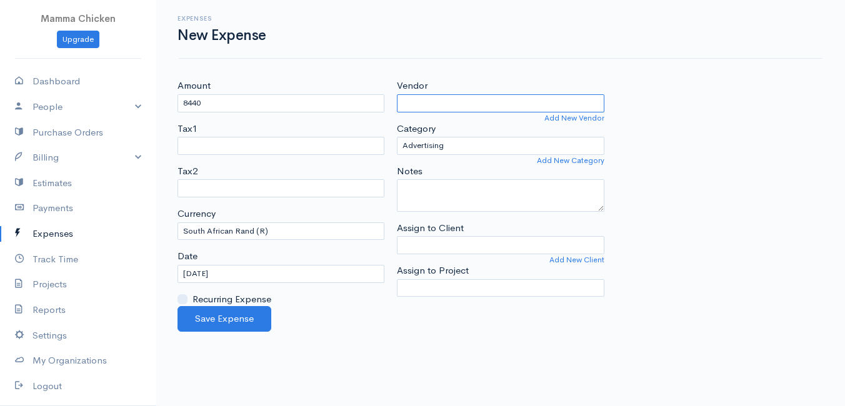
click at [456, 108] on input "Vendor" at bounding box center [500, 103] width 207 height 18
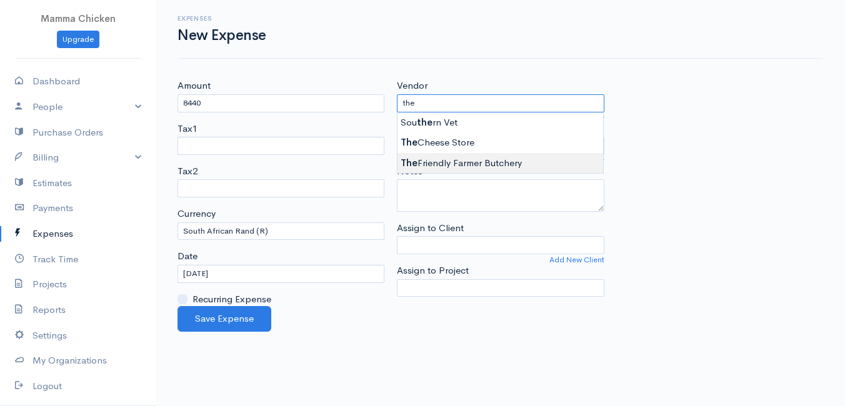
type input "The Friendly Farmer Butchery"
click at [449, 155] on body "Mamma Chicken Upgrade Dashboard People Clients Vendors Staff Users Purchase Ord…" at bounding box center [422, 203] width 845 height 406
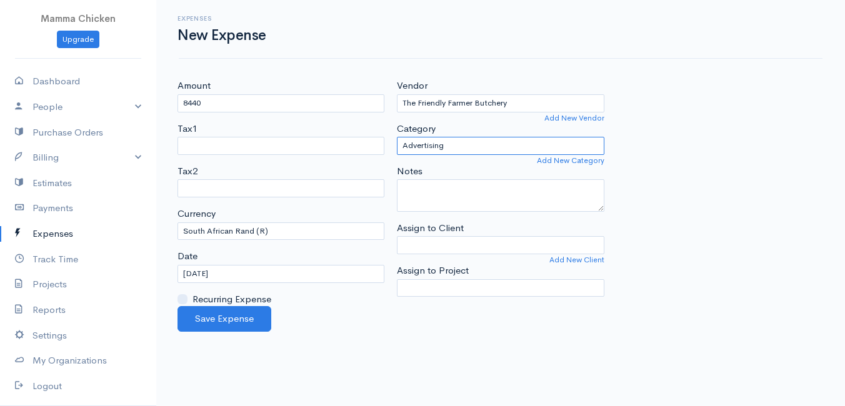
click at [456, 146] on select "Advertising Car & Truck Expenses Contractors Education Education and Training E…" at bounding box center [500, 146] width 207 height 18
select select "Supplies"
click at [397, 137] on select "Advertising Car & Truck Expenses Contractors Education Education and Training E…" at bounding box center [500, 146] width 207 height 18
click at [253, 277] on input "[DATE]" at bounding box center [281, 274] width 207 height 18
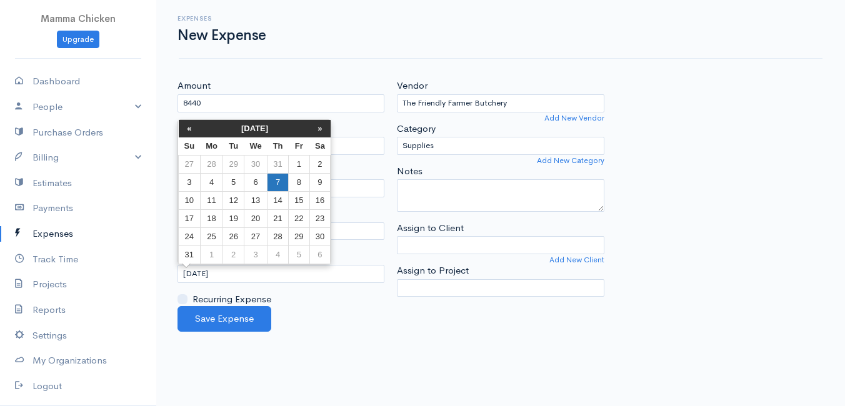
click at [280, 179] on td "7" at bounding box center [278, 182] width 21 height 18
type input "[DATE]"
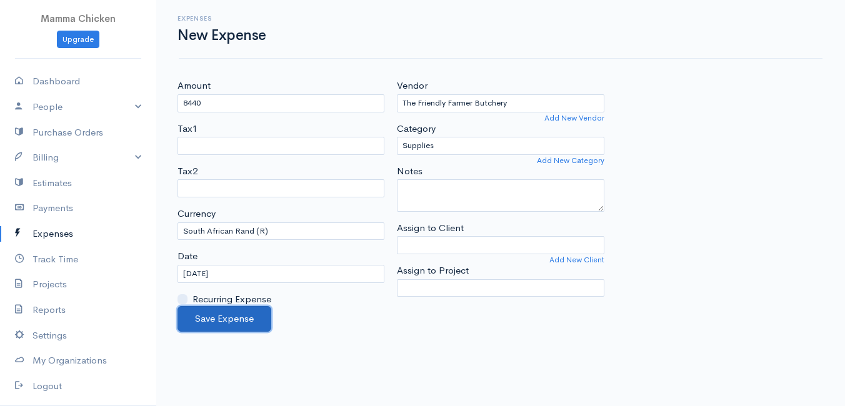
click at [223, 318] on button "Save Expense" at bounding box center [225, 319] width 94 height 26
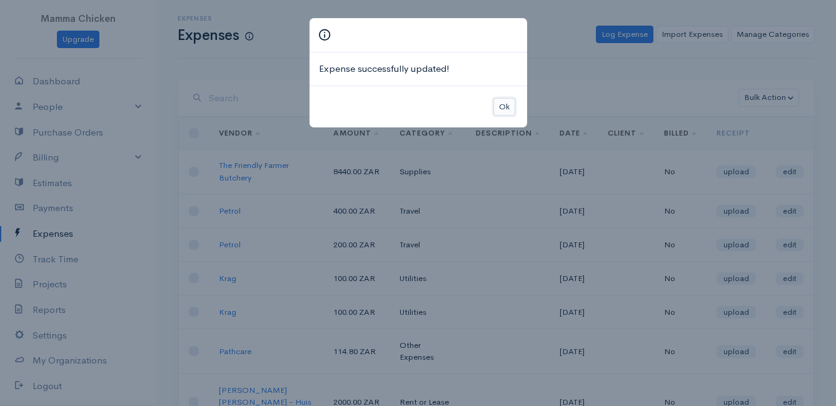
click at [505, 111] on button "Ok" at bounding box center [504, 107] width 22 height 18
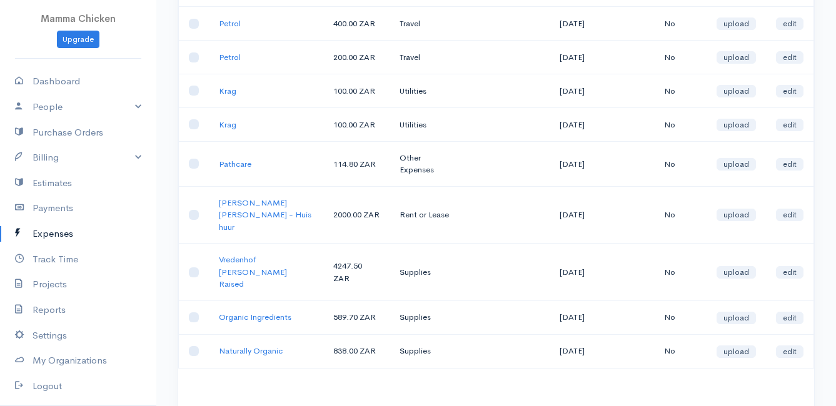
scroll to position [241, 0]
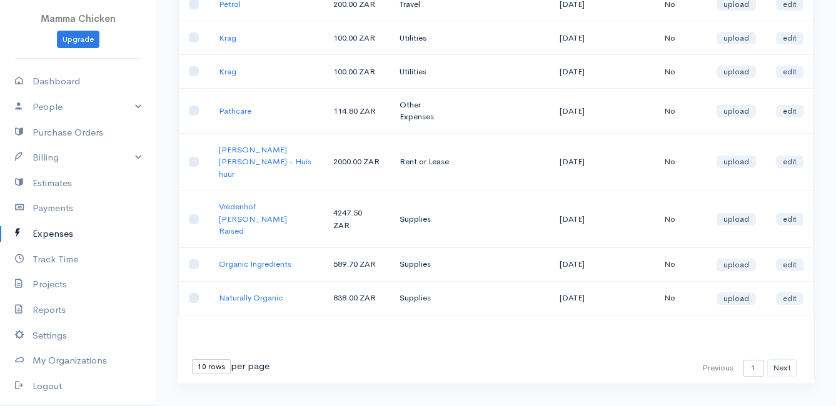
click at [205, 360] on select "10 rows 25 rows 50 rows" at bounding box center [211, 367] width 39 height 15
select select "25"
click at [192, 360] on select "10 rows 25 rows 50 rows" at bounding box center [211, 367] width 39 height 15
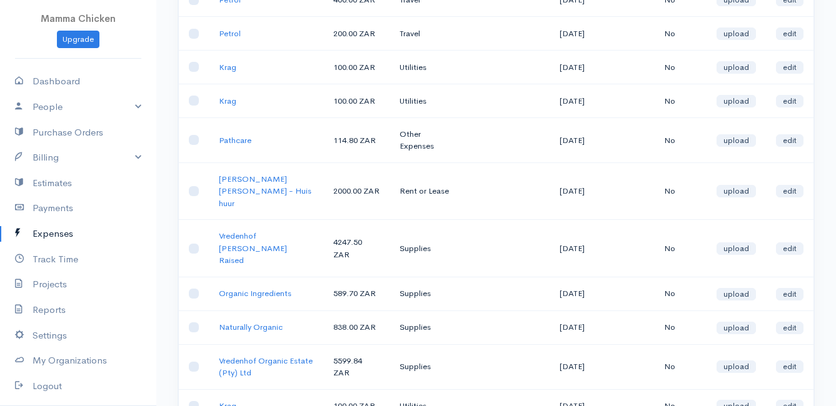
scroll to position [0, 0]
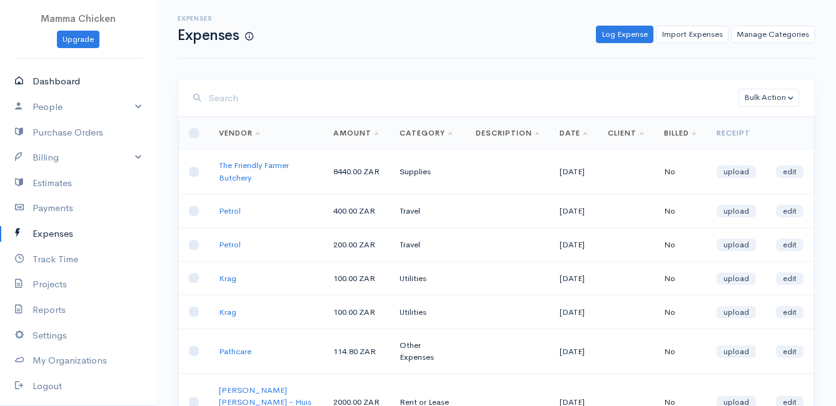
click at [56, 80] on link "Dashboard" at bounding box center [78, 82] width 156 height 26
select select "thistoyear"
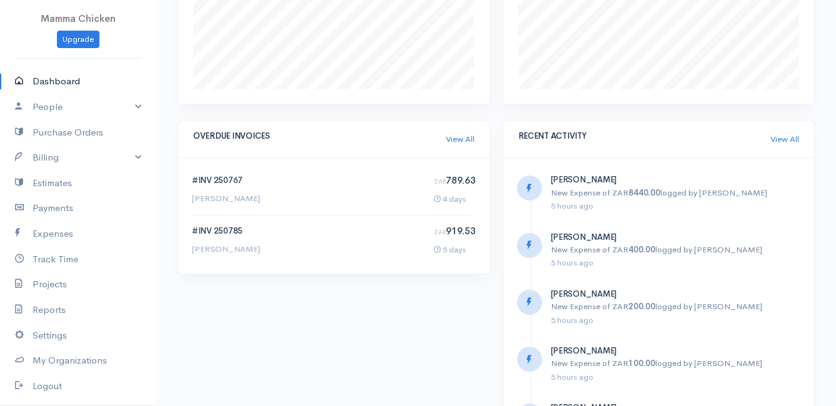
scroll to position [608, 0]
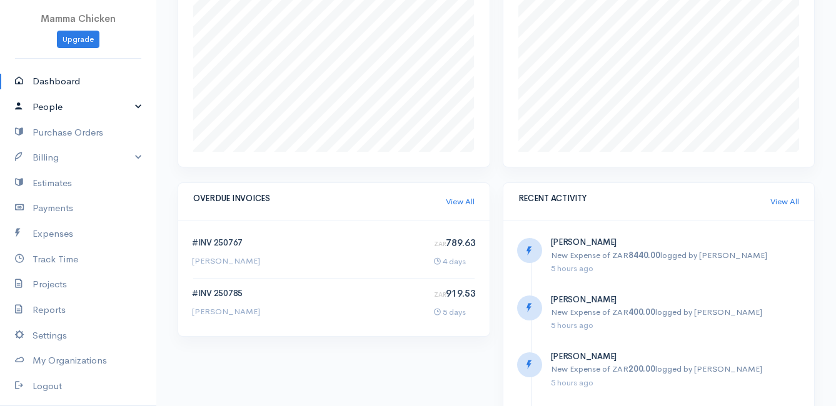
click at [66, 110] on link "People" at bounding box center [78, 107] width 156 height 26
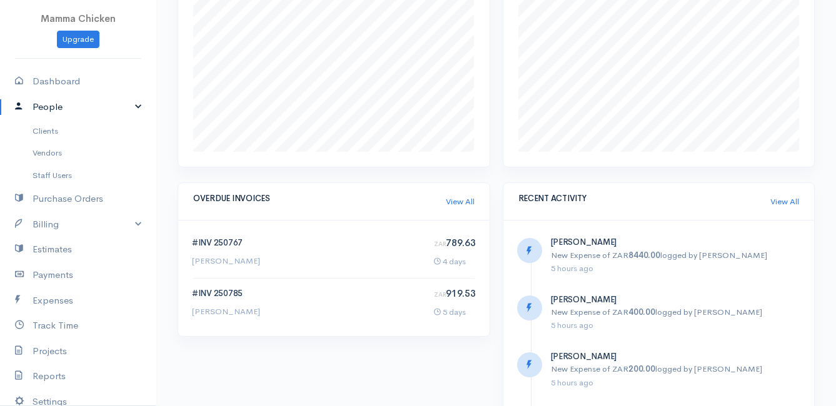
click at [66, 110] on link "People" at bounding box center [78, 107] width 156 height 26
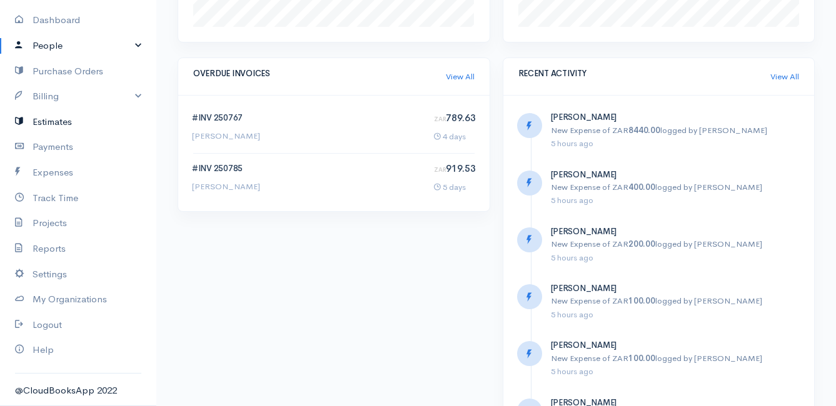
scroll to position [0, 0]
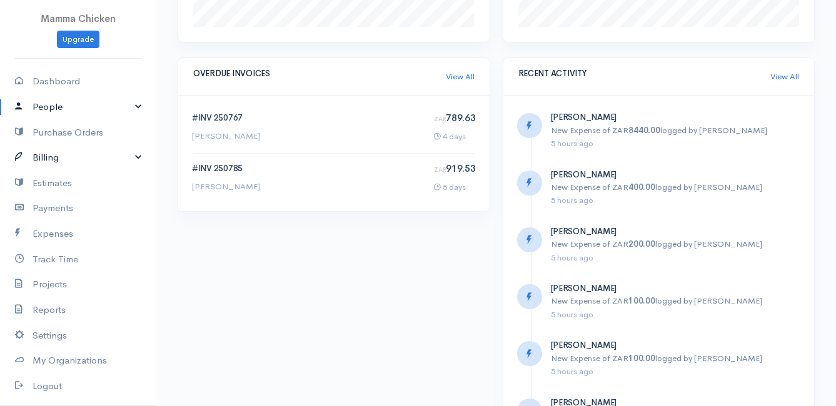
click at [44, 163] on link "Billing" at bounding box center [78, 158] width 156 height 26
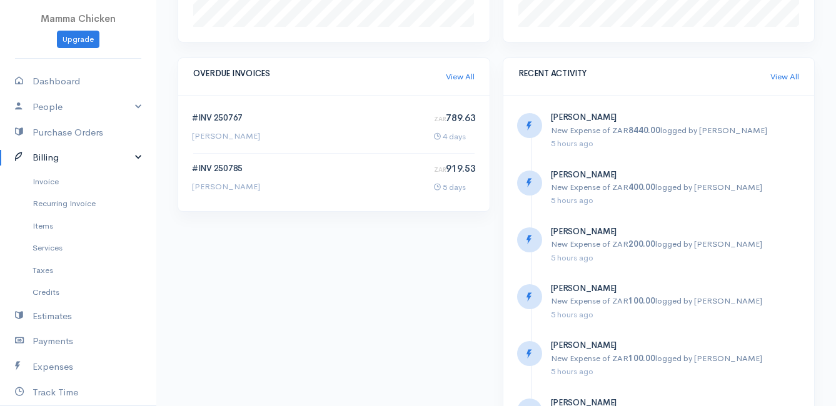
click at [44, 163] on link "Billing" at bounding box center [78, 158] width 156 height 26
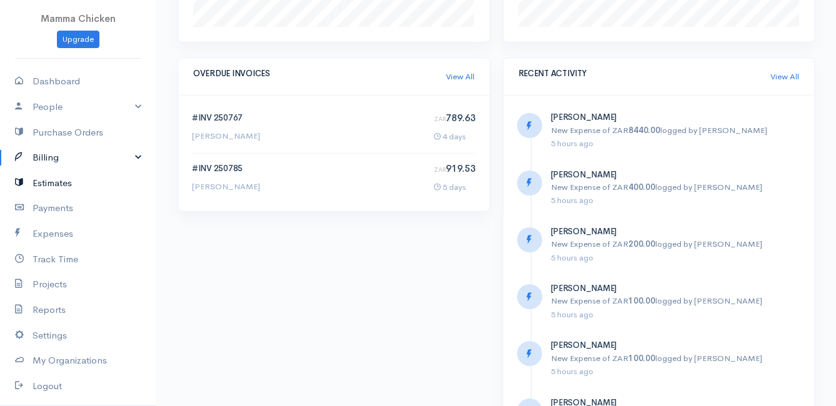
click at [58, 183] on link "Estimates" at bounding box center [78, 184] width 156 height 26
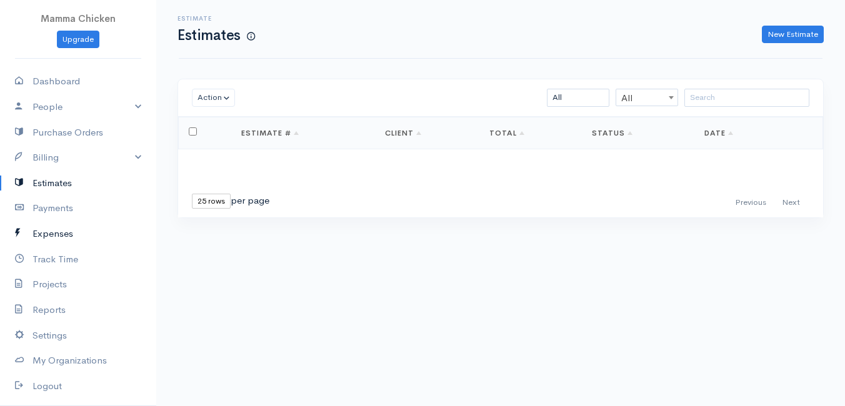
click at [54, 229] on link "Expenses" at bounding box center [78, 234] width 156 height 26
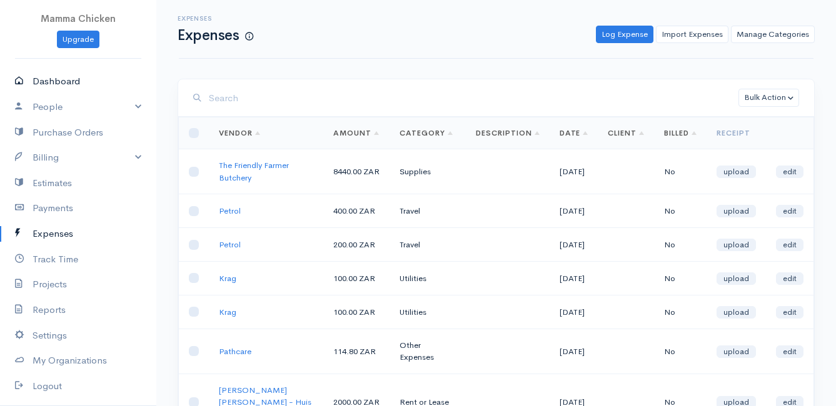
click at [59, 76] on link "Dashboard" at bounding box center [78, 82] width 156 height 26
select select "thistoyear"
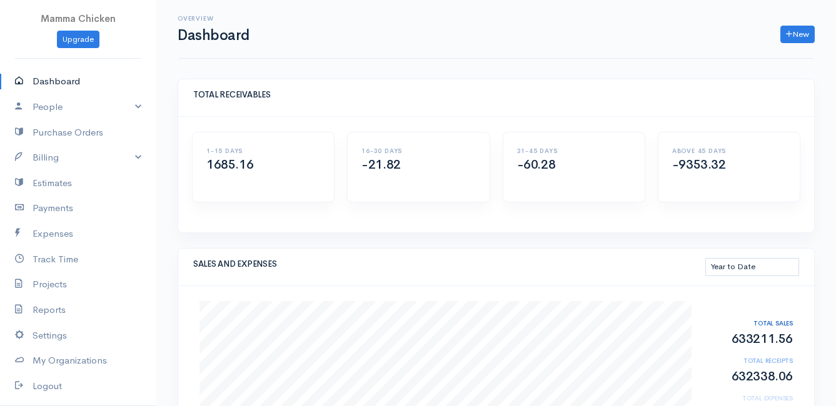
scroll to position [125, 0]
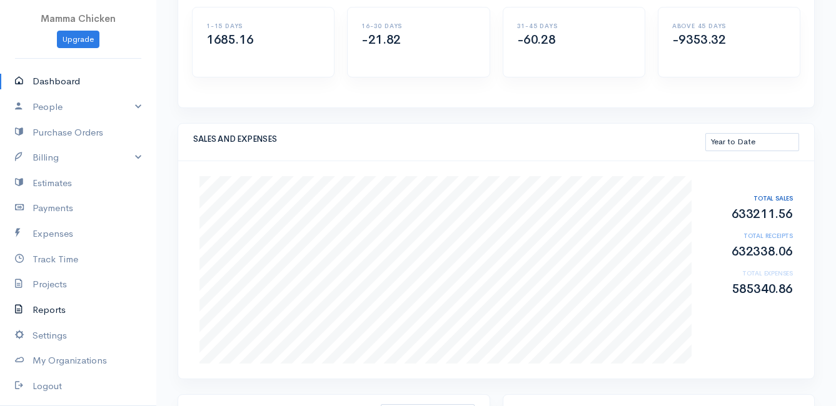
click at [61, 308] on link "Reports" at bounding box center [78, 311] width 156 height 26
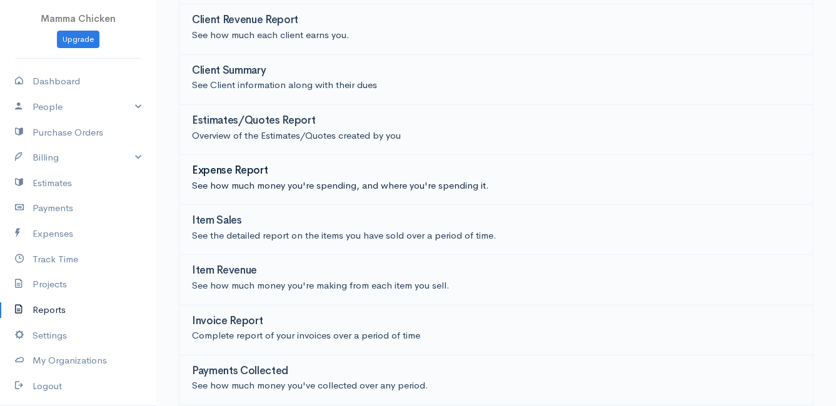
click at [250, 167] on h3 "Expense Report" at bounding box center [230, 171] width 76 height 12
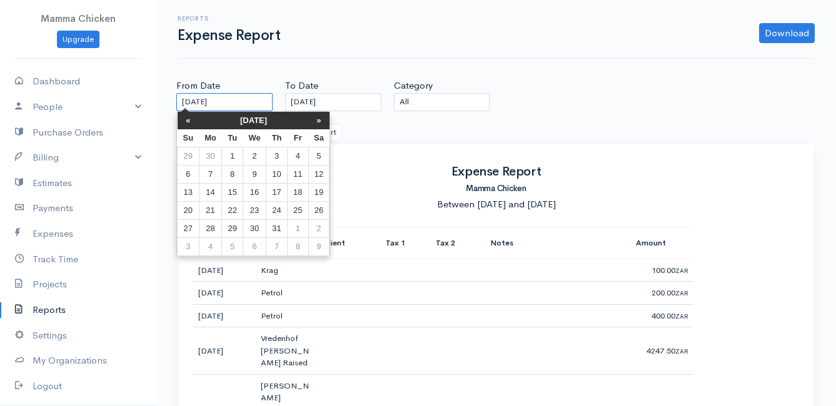
click at [253, 102] on input "[DATE]" at bounding box center [224, 102] width 96 height 18
click at [296, 229] on td "1" at bounding box center [298, 228] width 21 height 18
type input "[DATE]"
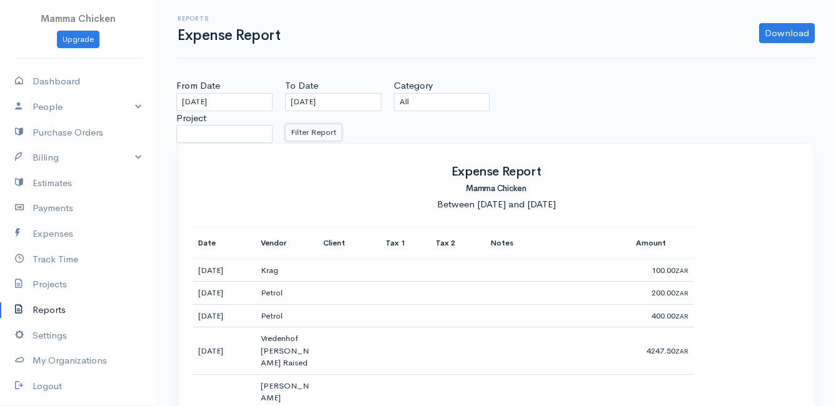
click at [323, 134] on button "Filter Report" at bounding box center [313, 133] width 57 height 18
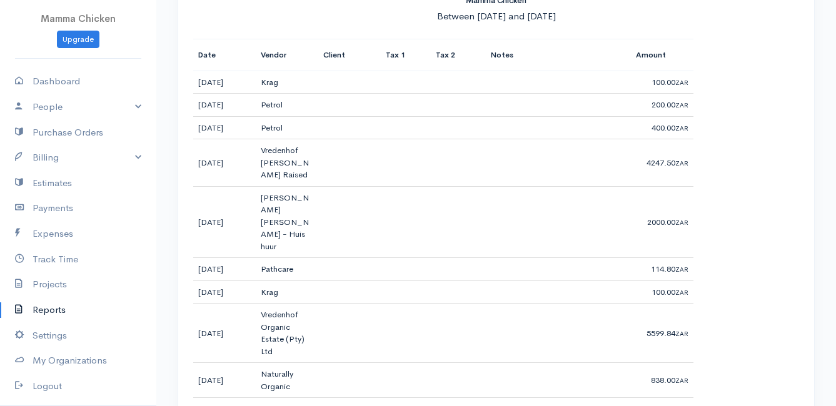
scroll to position [63, 0]
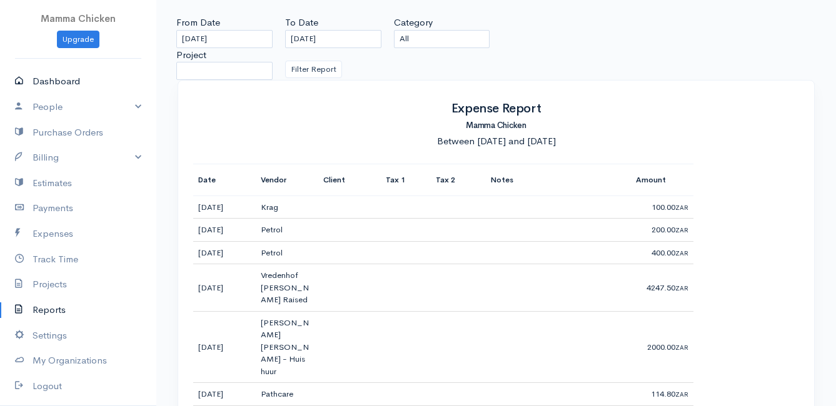
click at [48, 80] on link "Dashboard" at bounding box center [78, 82] width 156 height 26
select select "thistoyear"
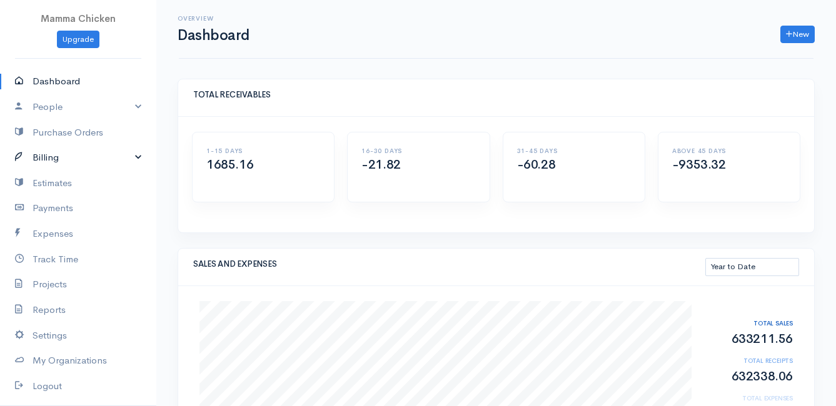
click at [66, 158] on link "Billing" at bounding box center [78, 158] width 156 height 26
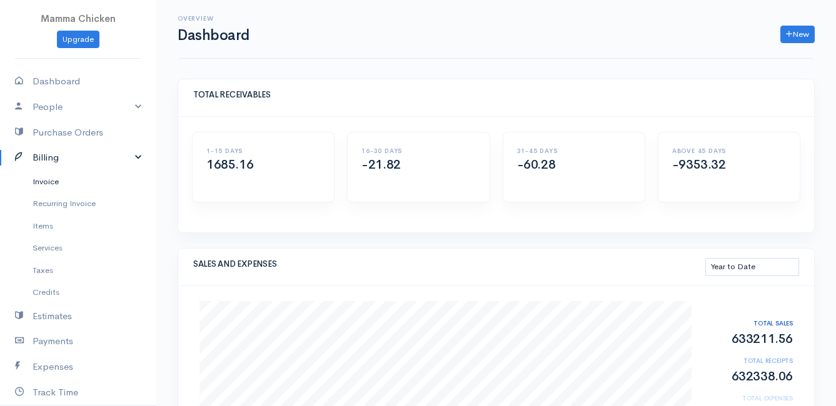
click at [59, 179] on link "Invoice" at bounding box center [78, 182] width 156 height 23
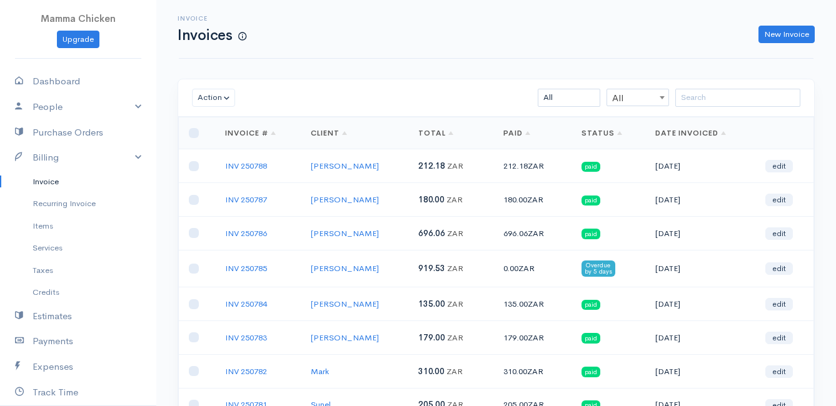
click at [49, 183] on link "Invoice" at bounding box center [78, 182] width 156 height 23
